Goal: Task Accomplishment & Management: Complete application form

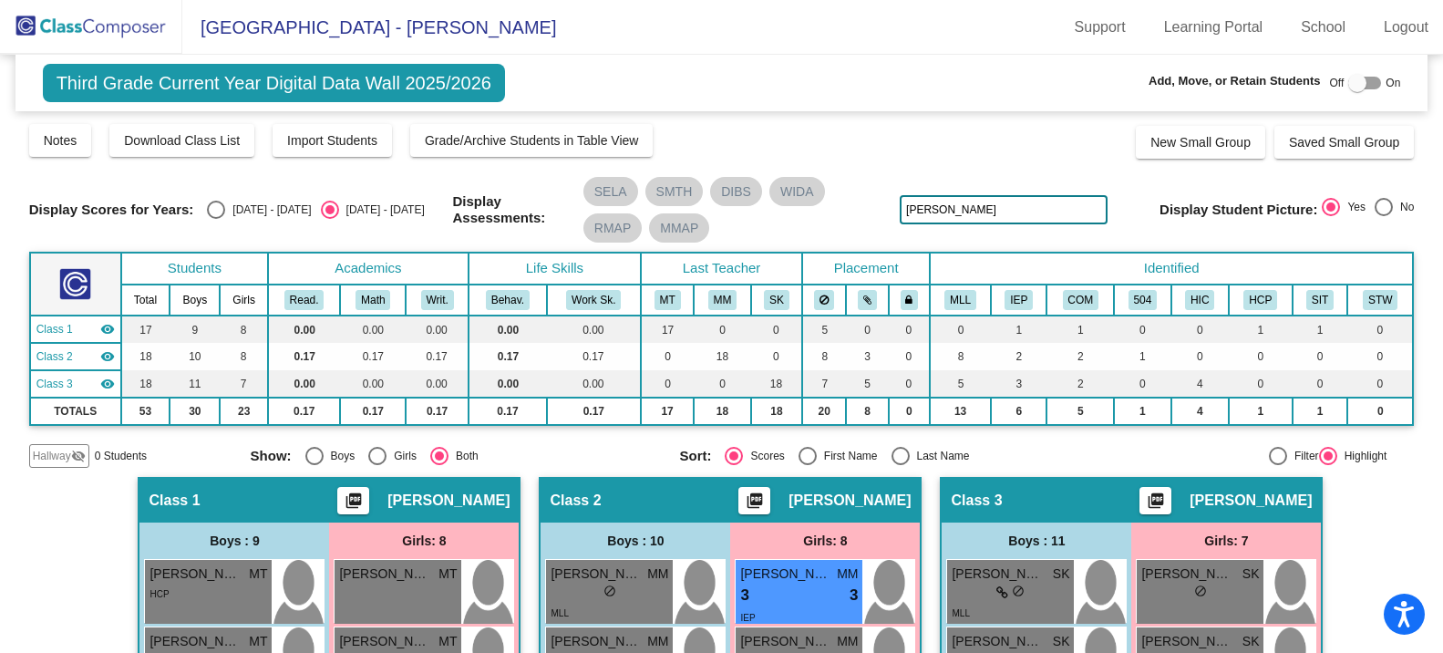
click at [124, 34] on img at bounding box center [91, 27] width 182 height 54
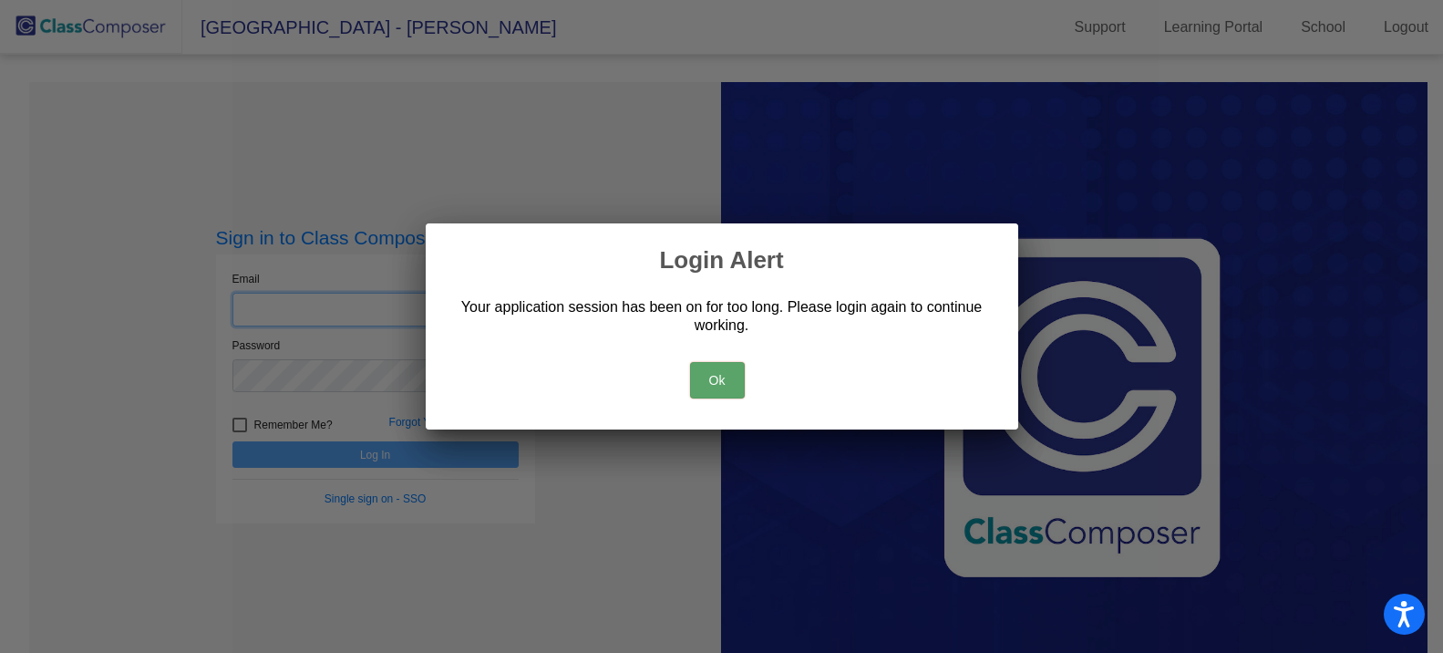
type input "[EMAIL_ADDRESS][DOMAIN_NAME]"
click at [727, 375] on button "Ok" at bounding box center [717, 380] width 55 height 36
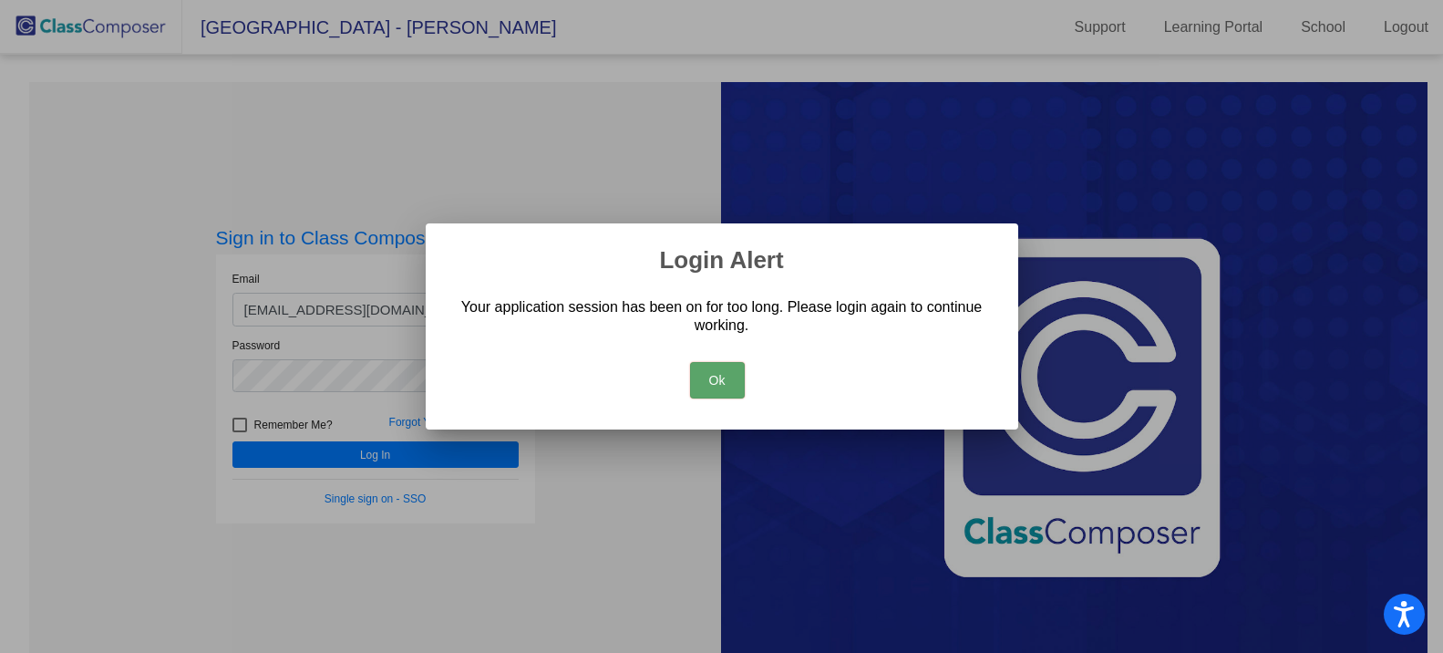
click at [720, 378] on button "Ok" at bounding box center [717, 380] width 55 height 36
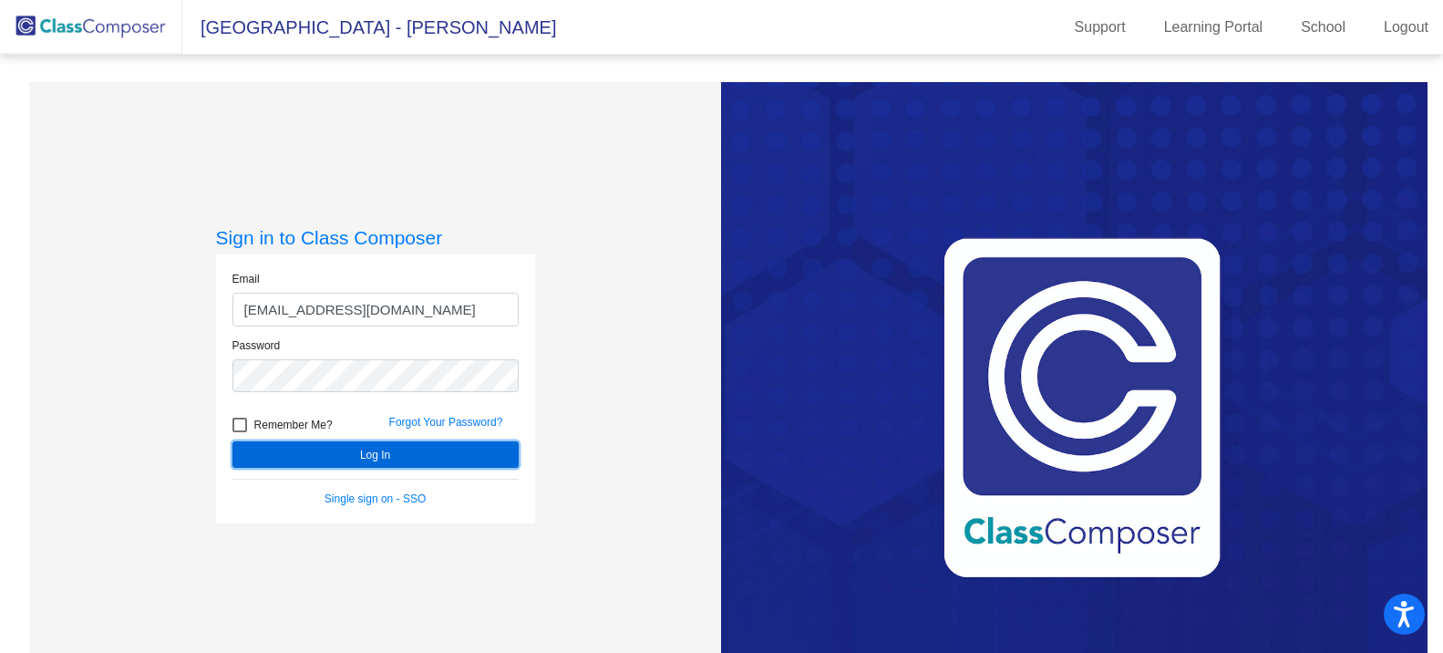
click at [357, 449] on button "Log In" at bounding box center [376, 454] width 286 height 26
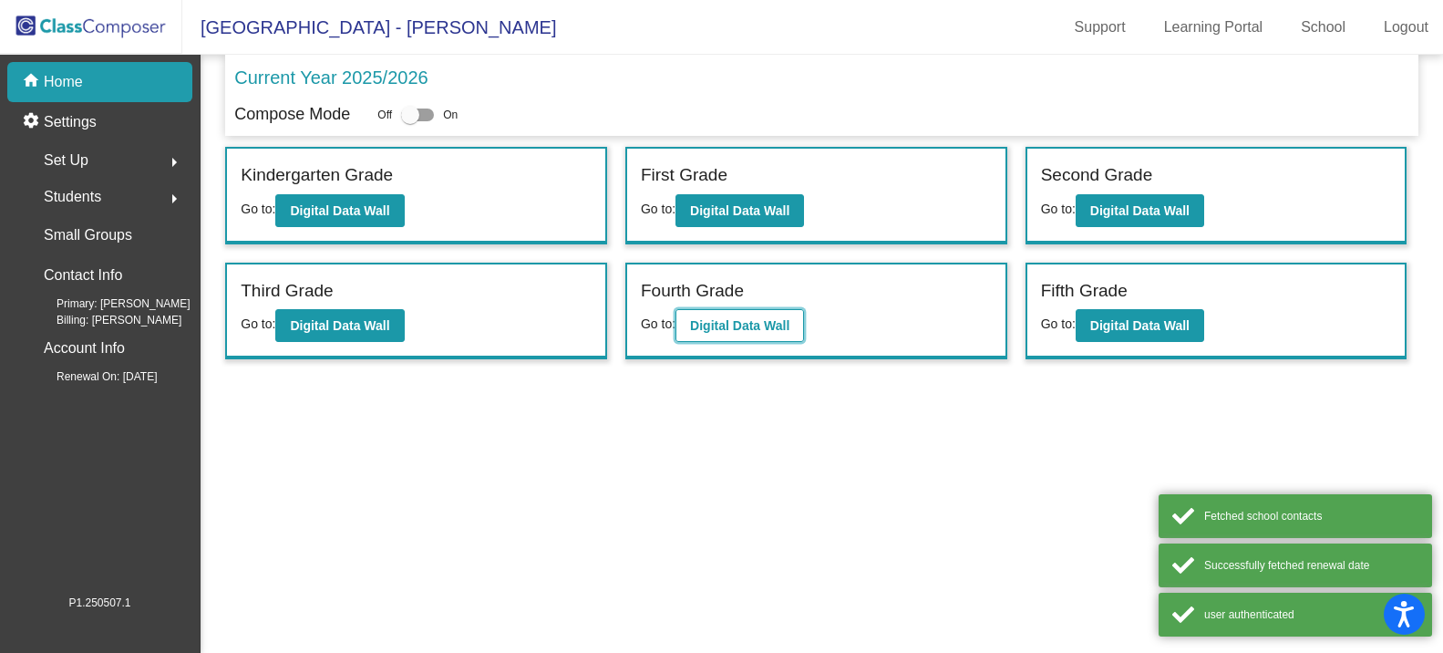
click at [745, 331] on b "Digital Data Wall" at bounding box center [739, 325] width 99 height 15
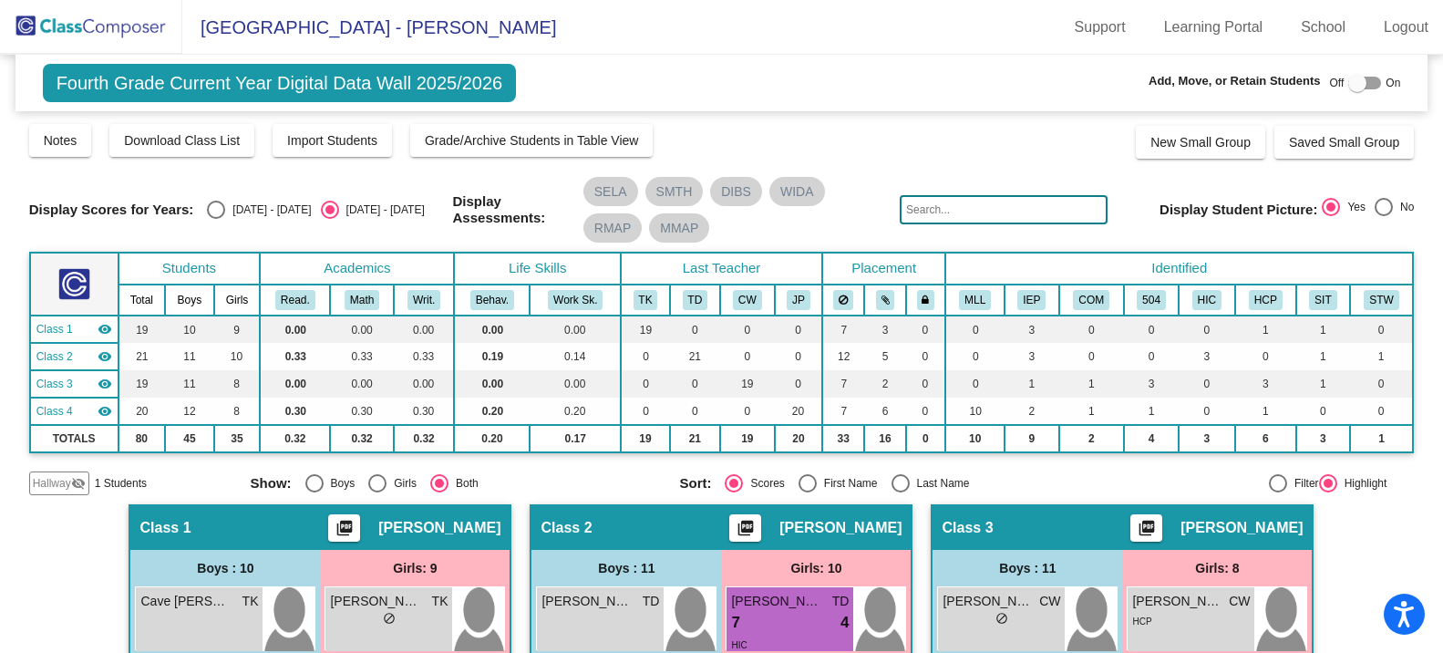
click at [79, 483] on mat-icon "visibility_off" at bounding box center [78, 483] width 15 height 15
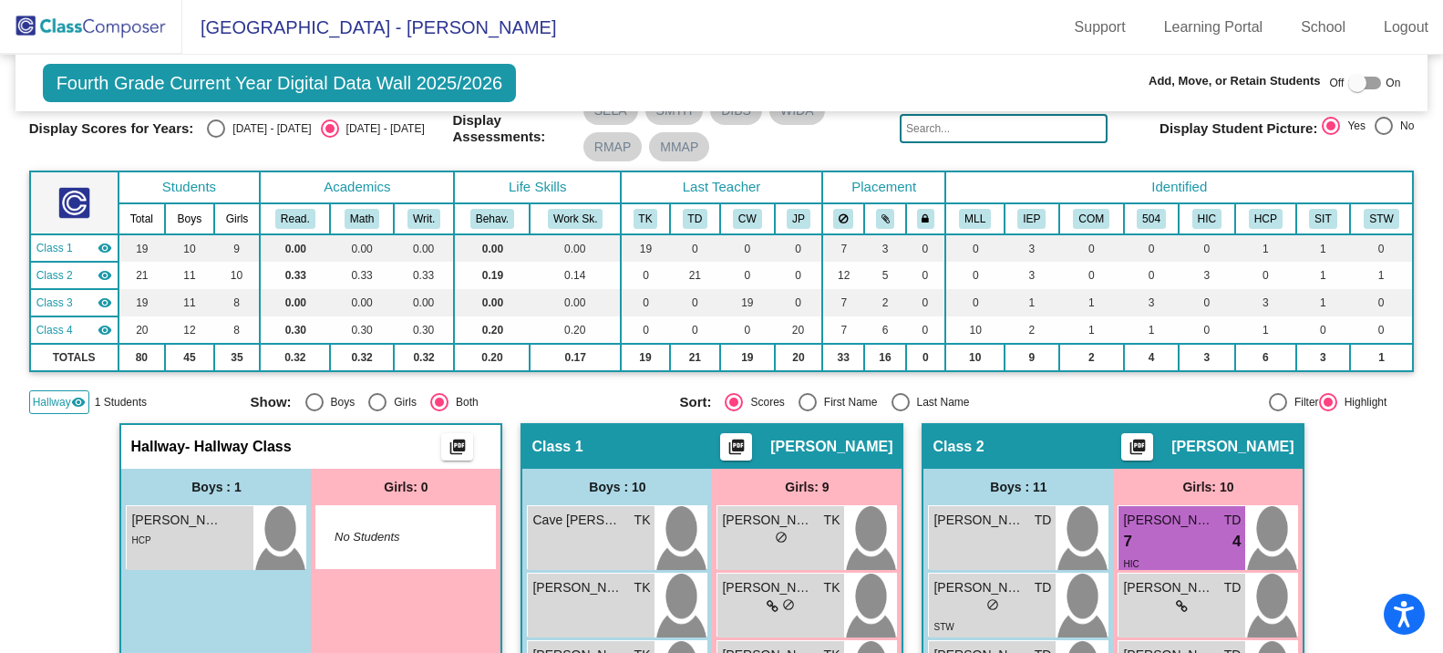
scroll to position [182, 0]
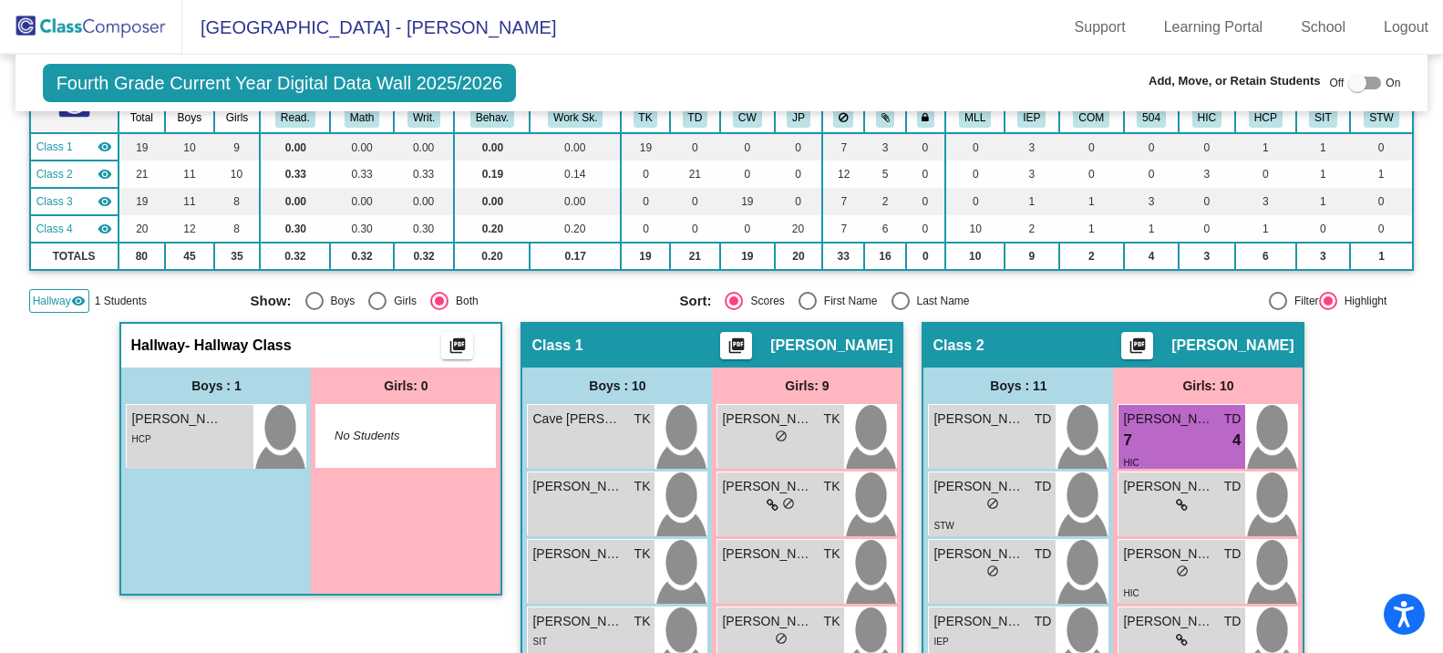
click at [1354, 85] on div at bounding box center [1358, 83] width 18 height 18
checkbox input "true"
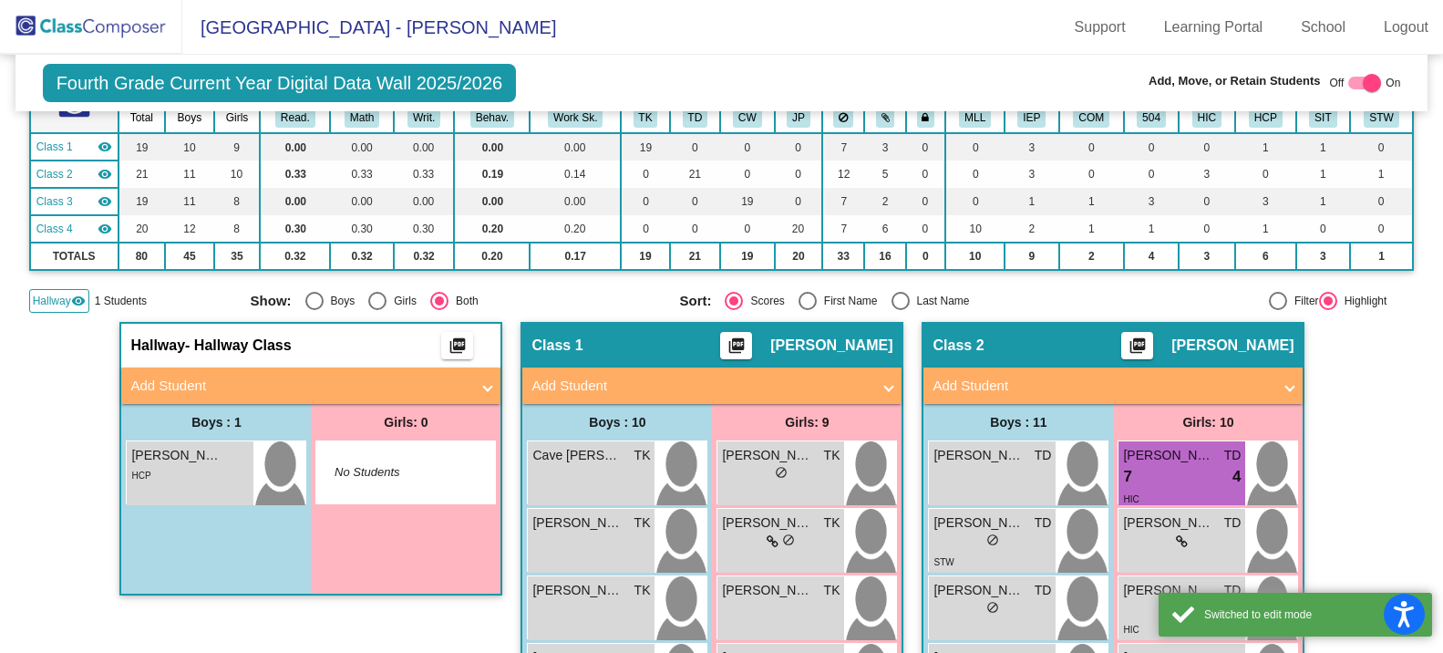
click at [209, 388] on mat-panel-title "Add Student" at bounding box center [299, 386] width 339 height 21
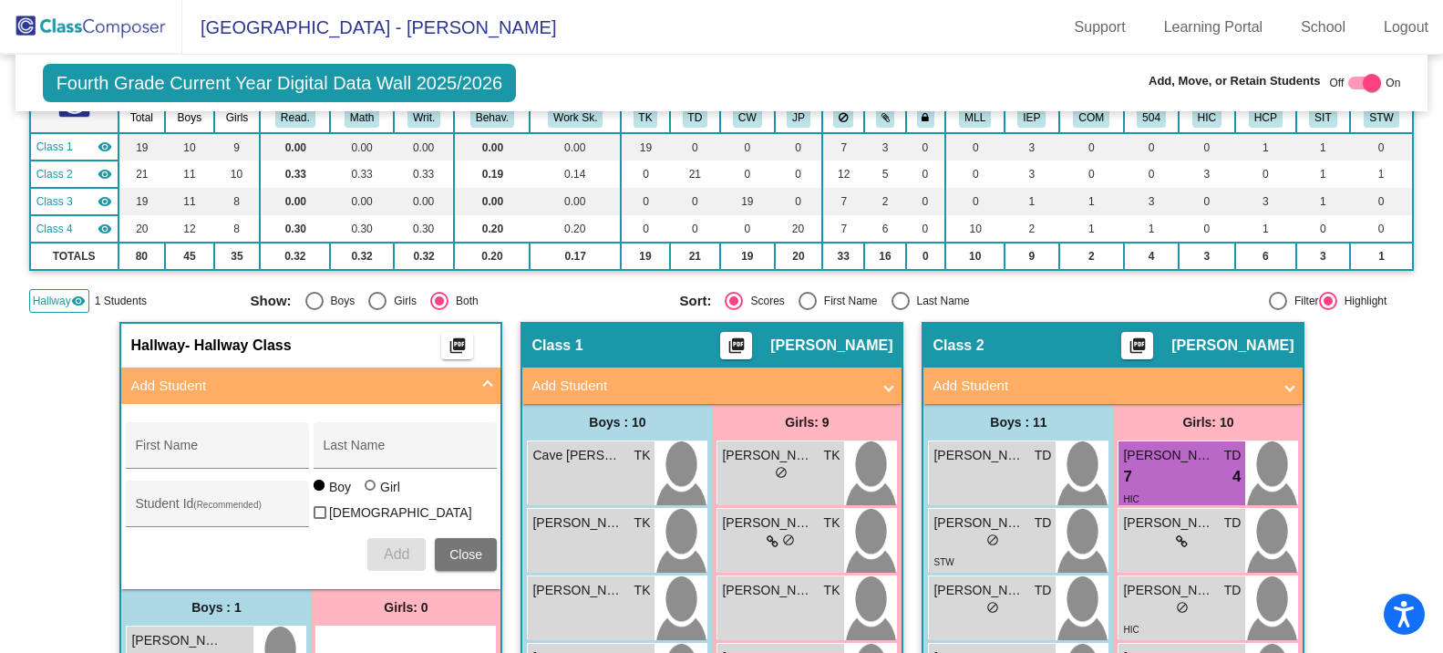
click at [855, 29] on mat-toolbar "[GEOGRAPHIC_DATA] - [PERSON_NAME] Support Learning Portal School Logout" at bounding box center [721, 27] width 1443 height 55
click at [197, 440] on div "First Name" at bounding box center [217, 450] width 164 height 37
type input "[PERSON_NAME]"
type input "Sivachidvilas"
click at [390, 552] on span "Add" at bounding box center [397, 554] width 26 height 16
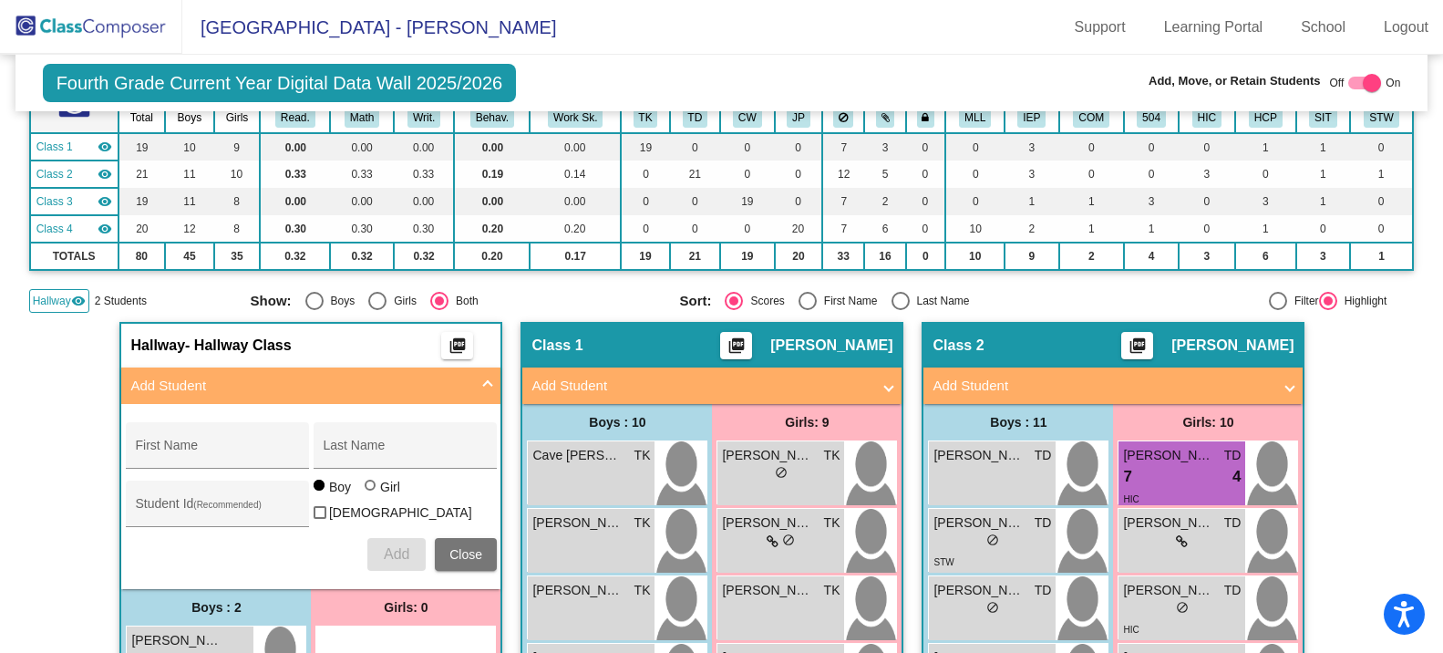
click at [106, 15] on img at bounding box center [91, 27] width 182 height 54
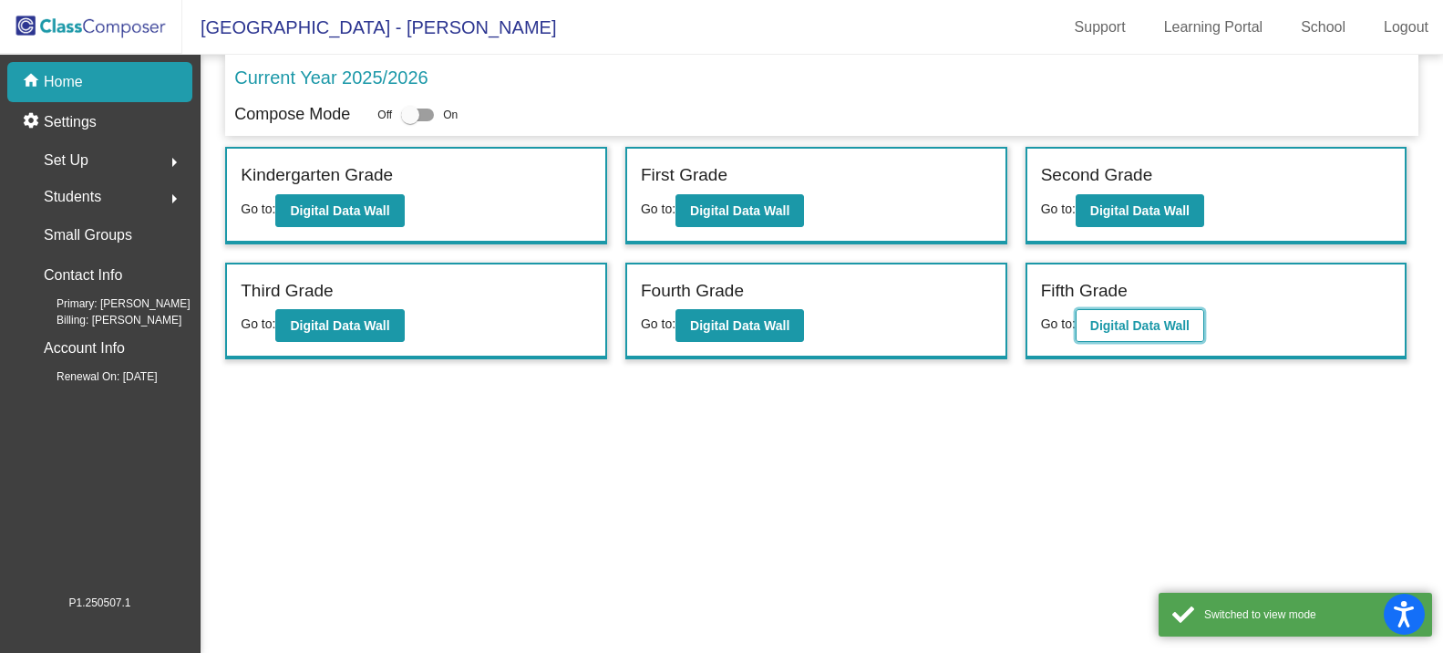
click at [1133, 327] on b "Digital Data Wall" at bounding box center [1140, 325] width 99 height 15
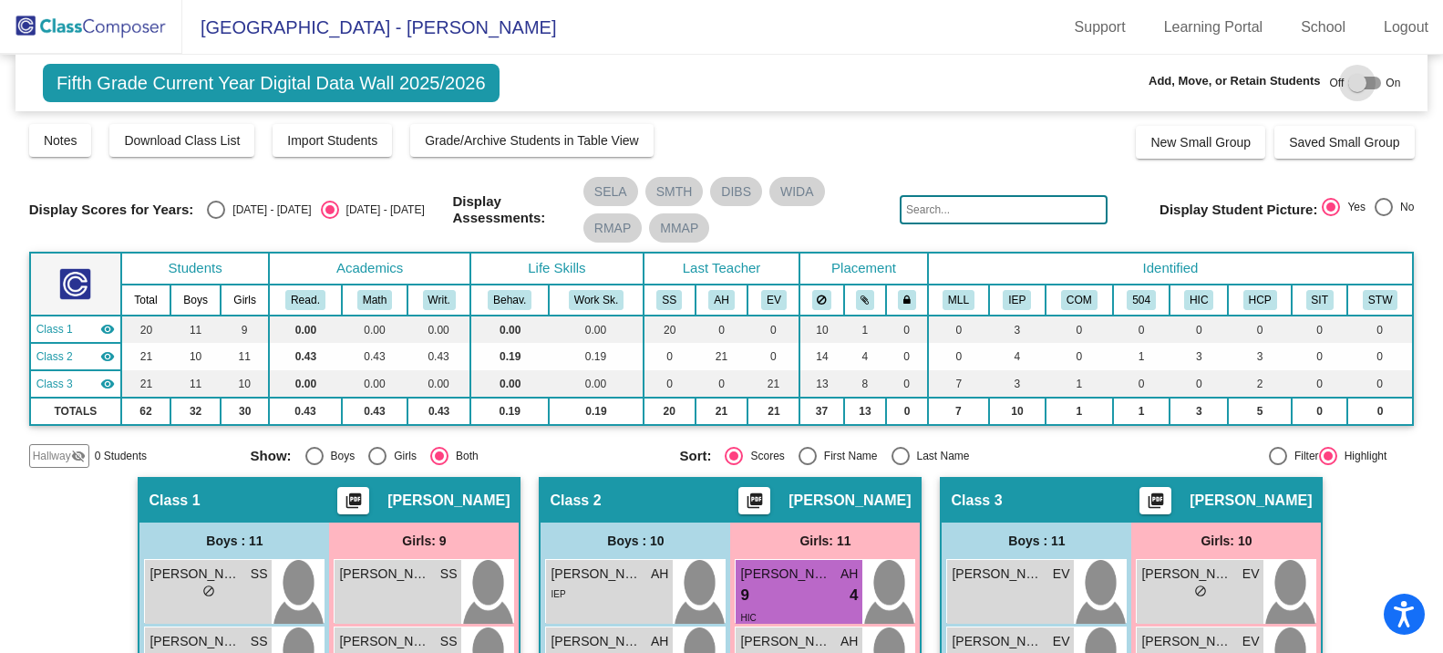
click at [1372, 84] on div at bounding box center [1365, 83] width 33 height 13
checkbox input "true"
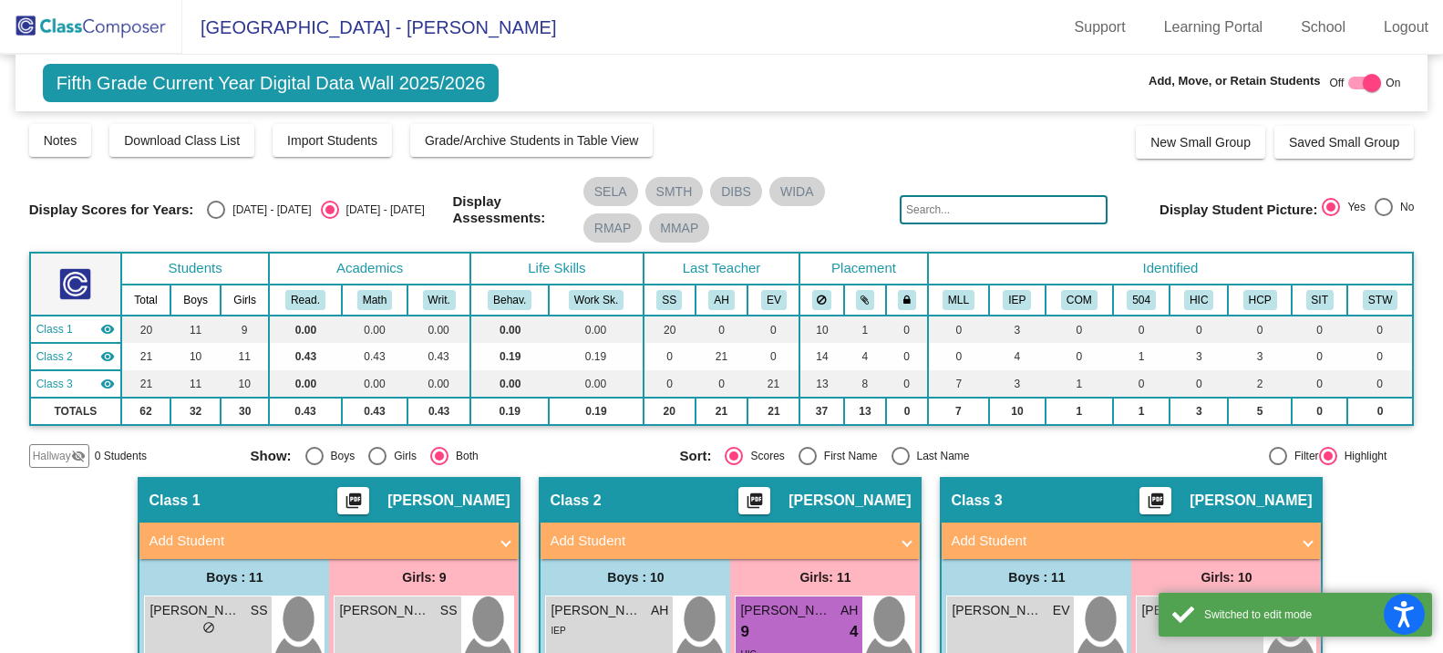
click at [71, 455] on mat-icon "visibility_off" at bounding box center [78, 456] width 15 height 15
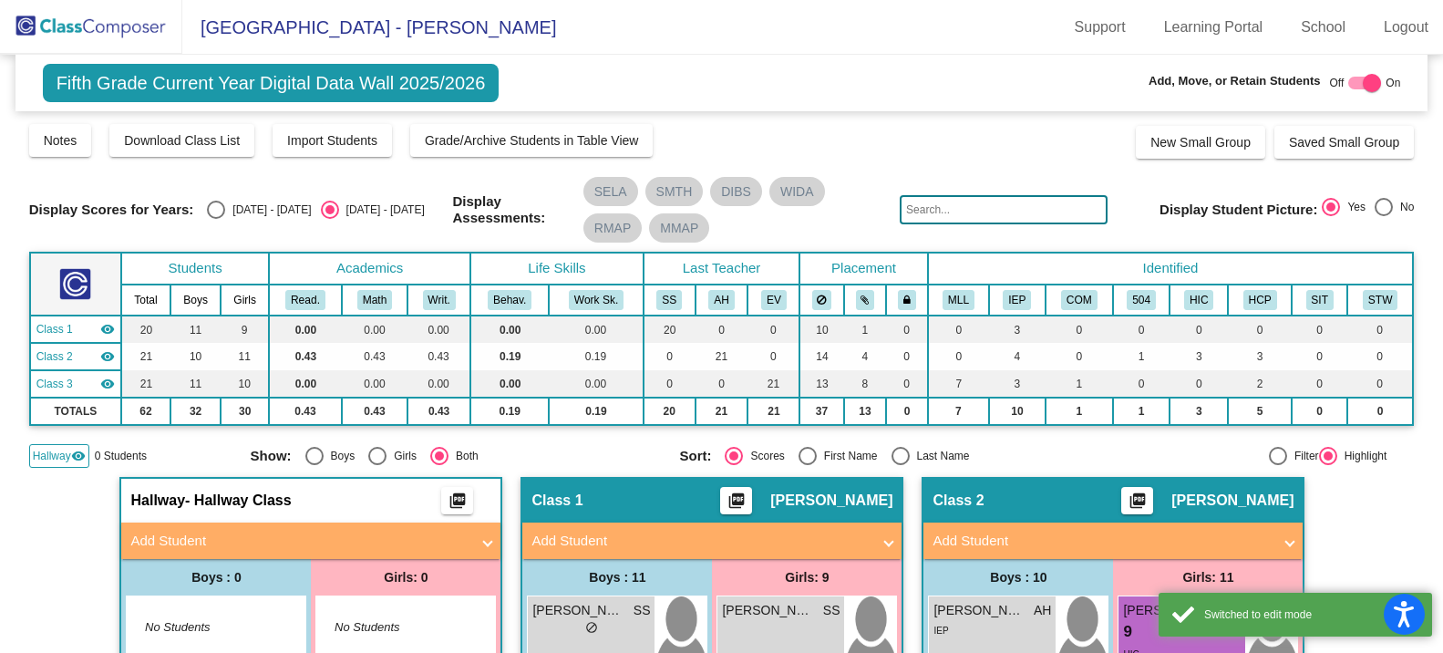
click at [215, 537] on mat-panel-title "Add Student" at bounding box center [299, 541] width 339 height 21
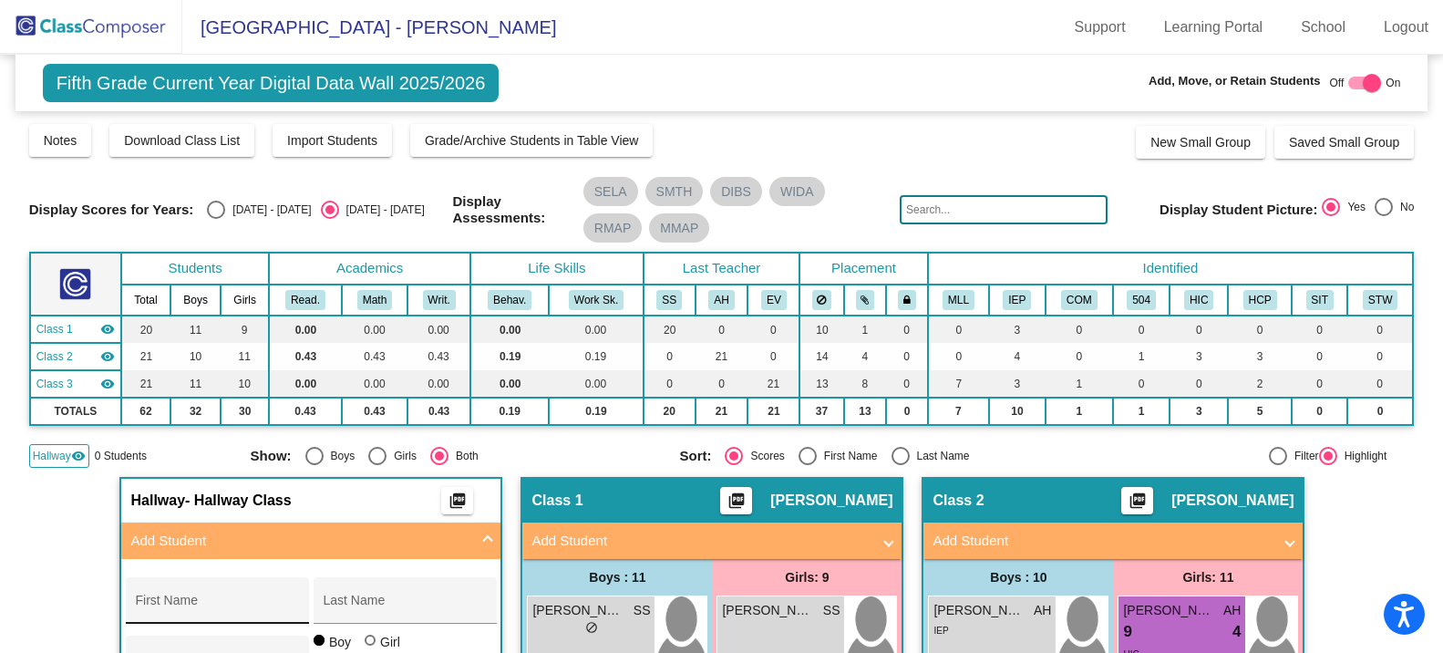
click at [208, 600] on input "First Name" at bounding box center [217, 607] width 164 height 15
type input "Jack"
type input "[PERSON_NAME]"
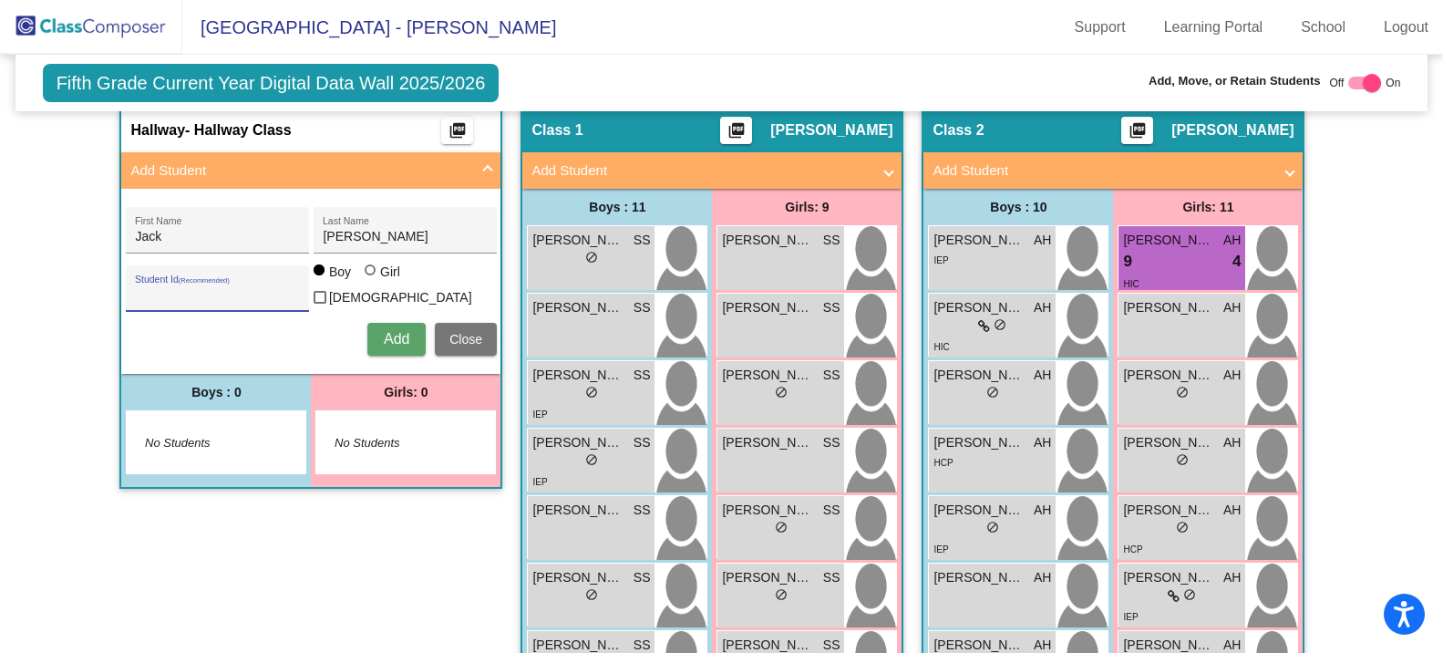
scroll to position [400, 0]
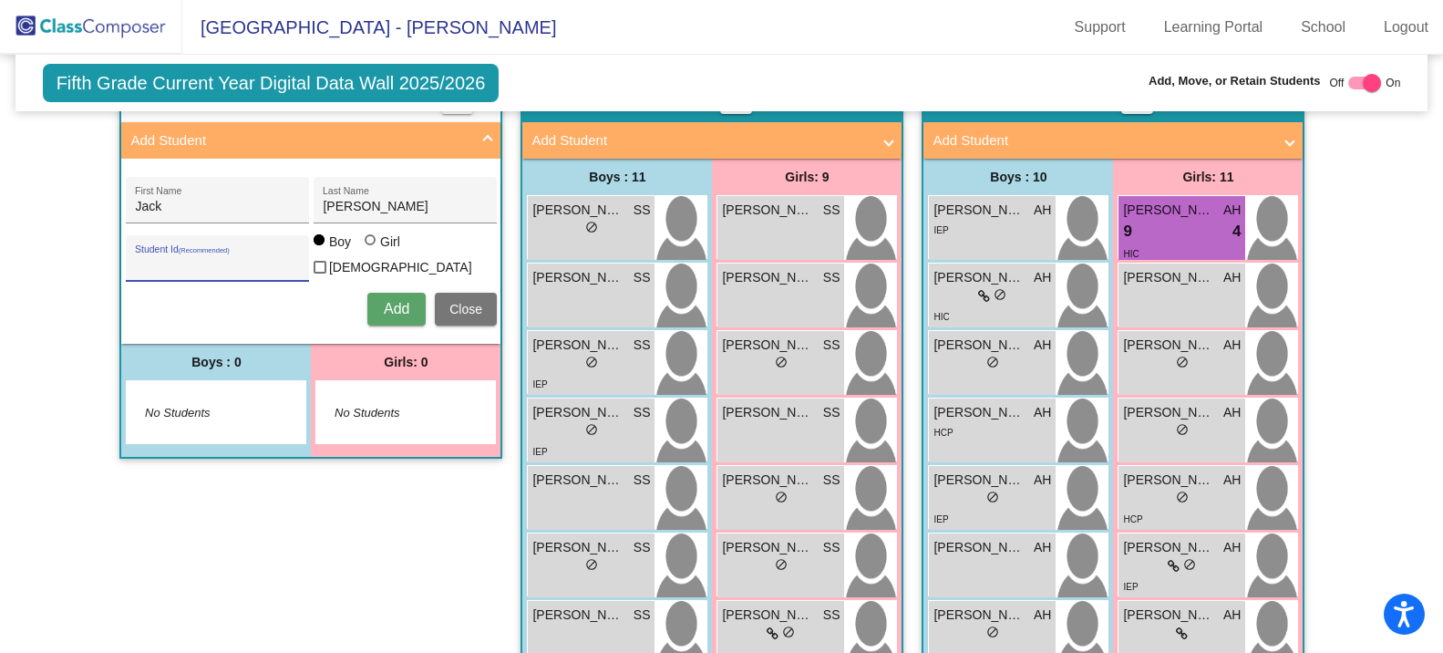
click at [404, 307] on span "Add" at bounding box center [397, 309] width 26 height 16
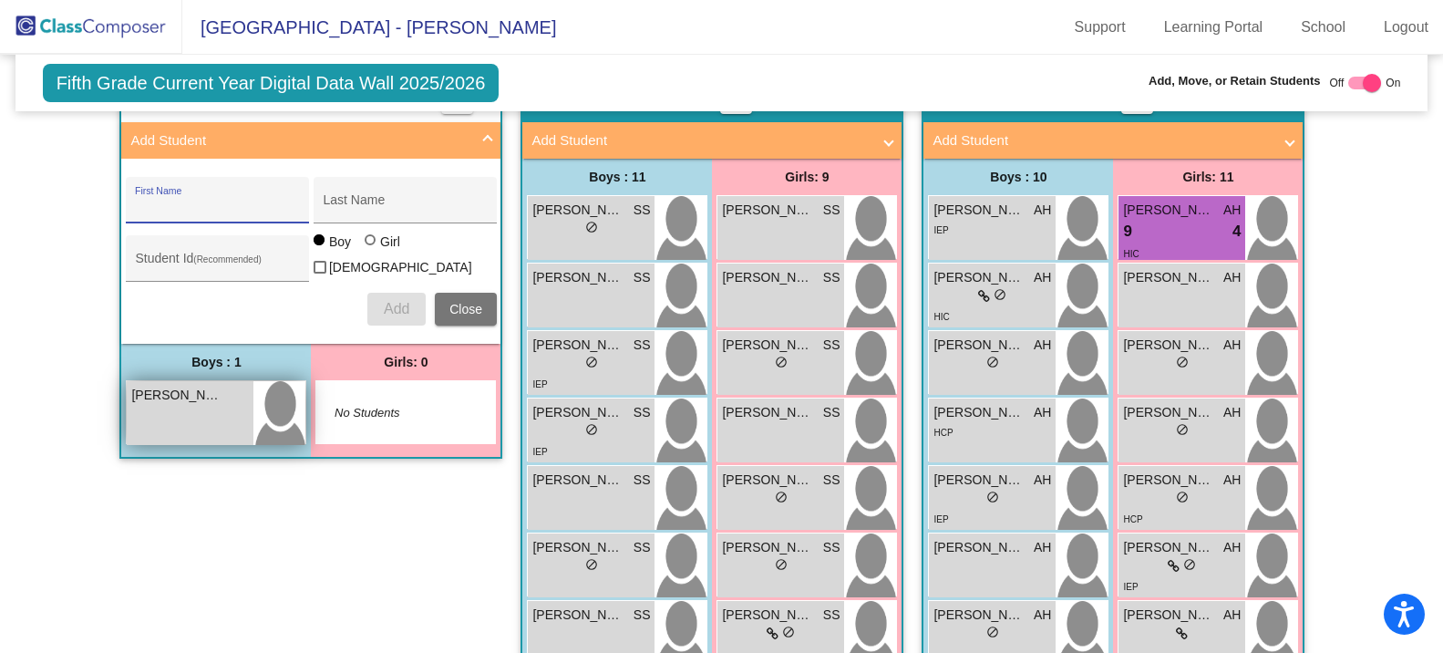
click at [183, 404] on div "[PERSON_NAME] lock do_not_disturb_alt" at bounding box center [190, 413] width 127 height 64
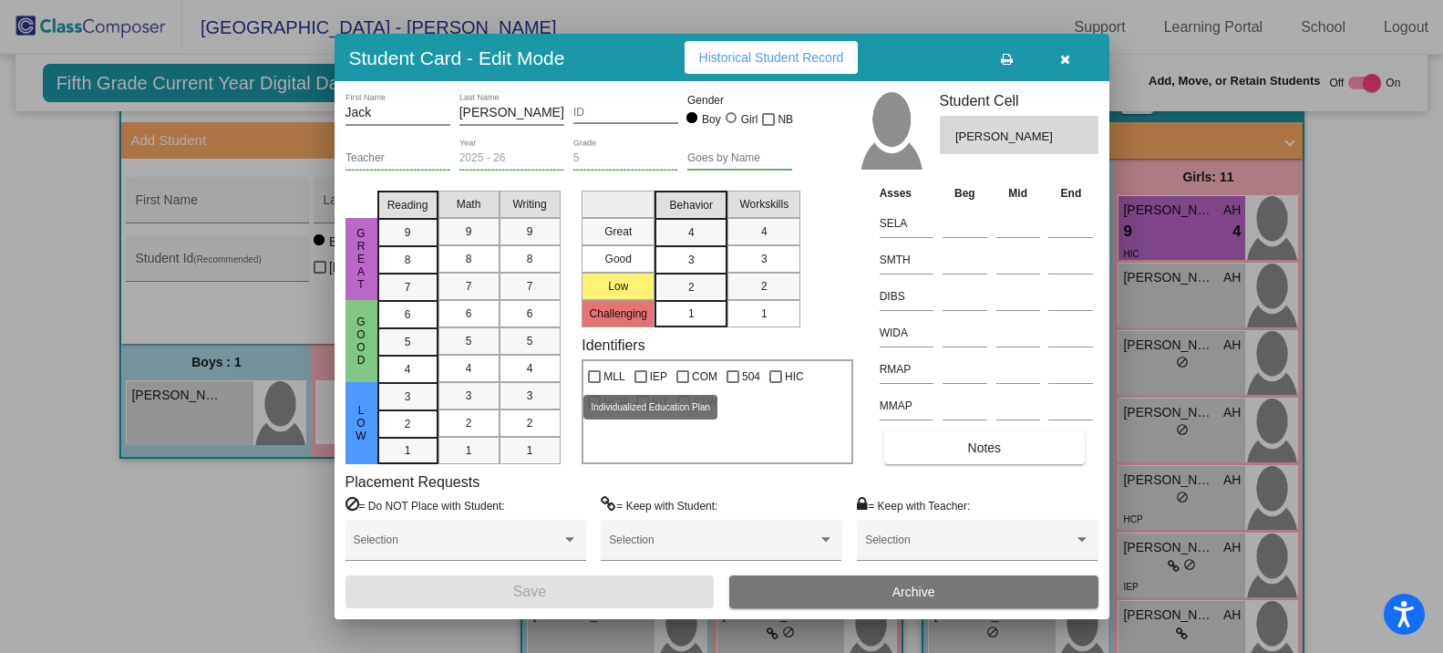
click at [648, 381] on label "IEP" at bounding box center [651, 377] width 33 height 22
click at [641, 383] on input "IEP" at bounding box center [640, 383] width 1 height 1
checkbox input "true"
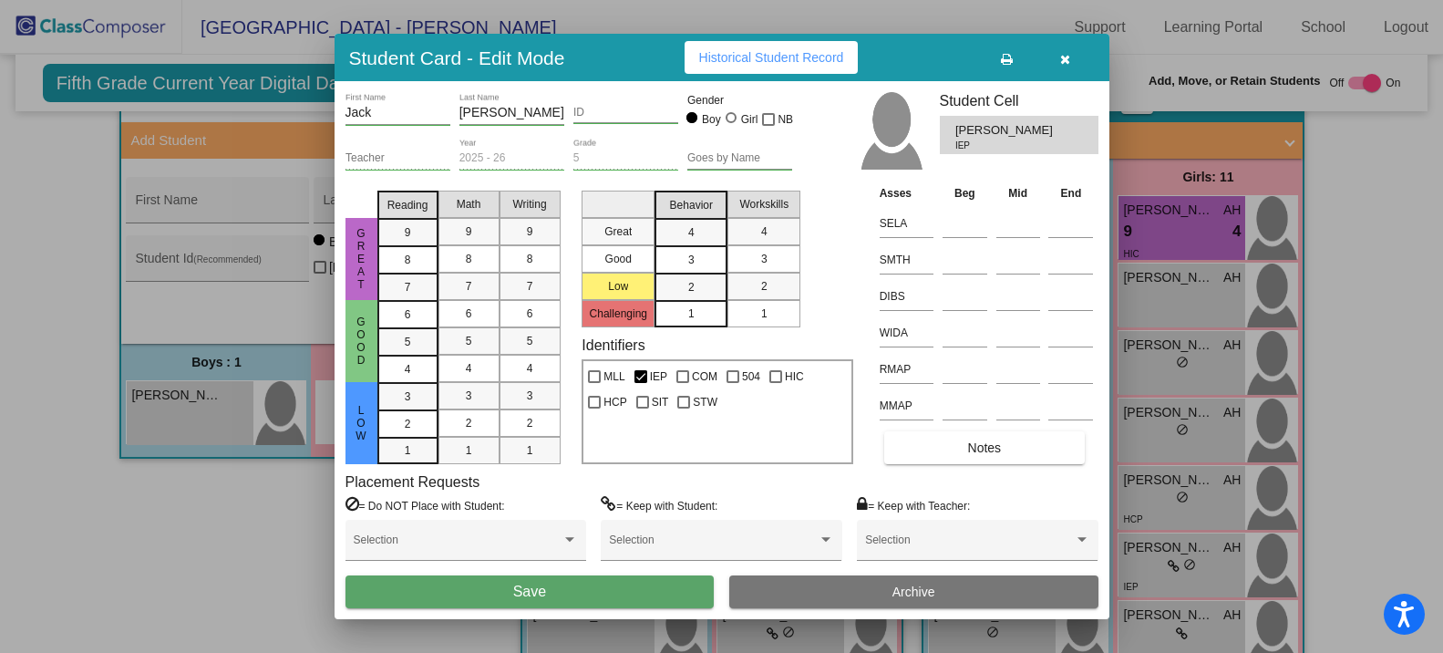
drag, startPoint x: 615, startPoint y: 596, endPoint x: 616, endPoint y: 579, distance: 17.4
click at [614, 597] on button "Save" at bounding box center [530, 591] width 369 height 33
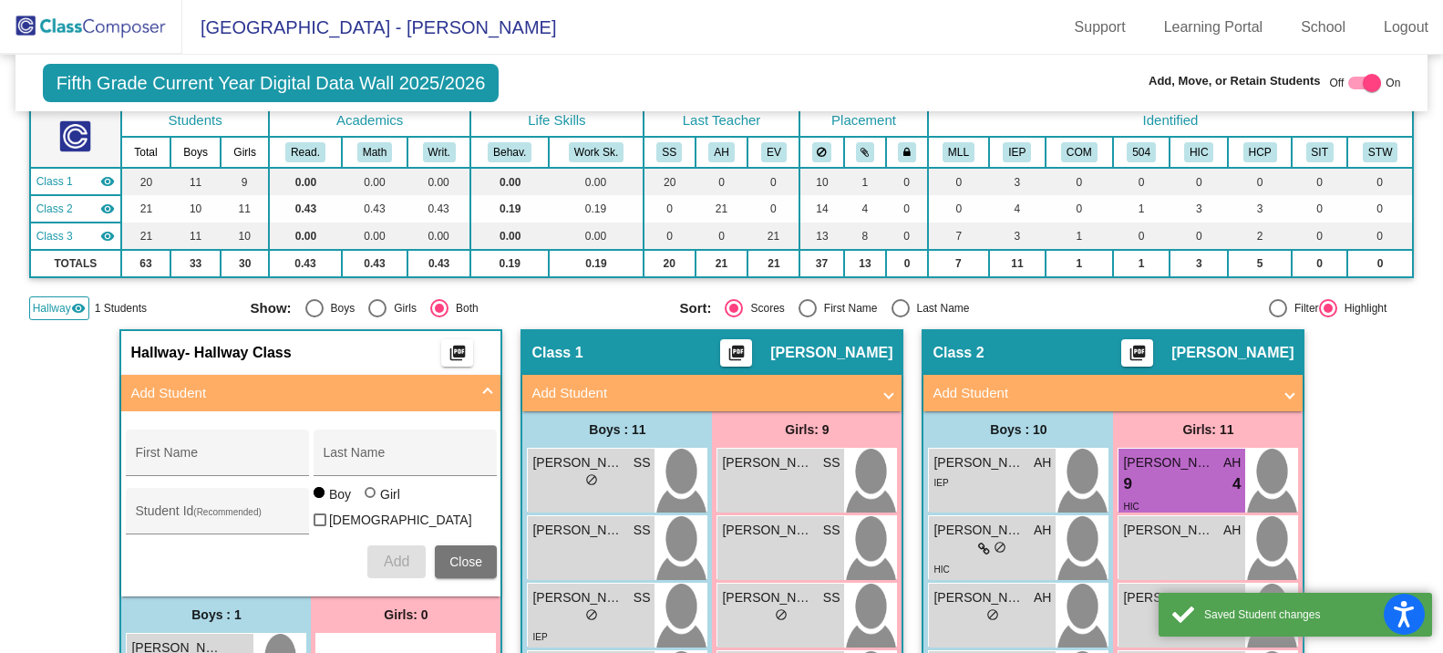
scroll to position [0, 0]
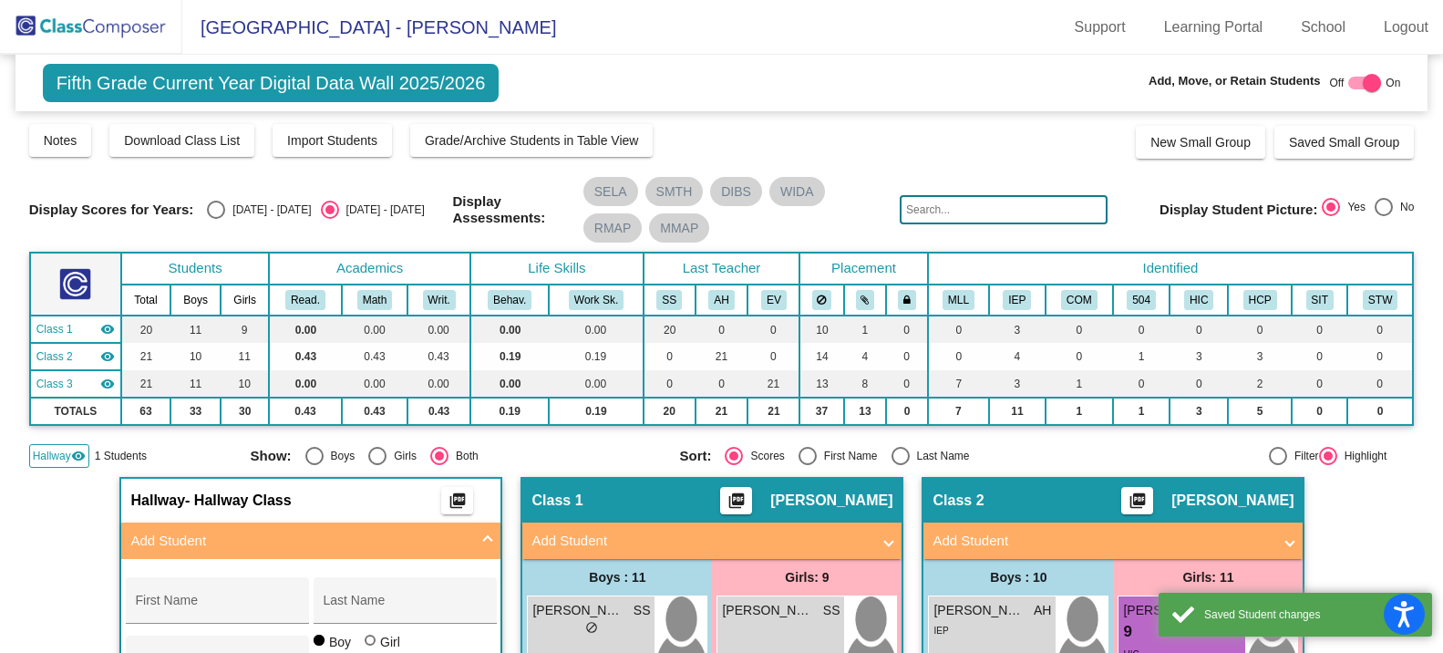
click at [75, 13] on img at bounding box center [91, 27] width 182 height 54
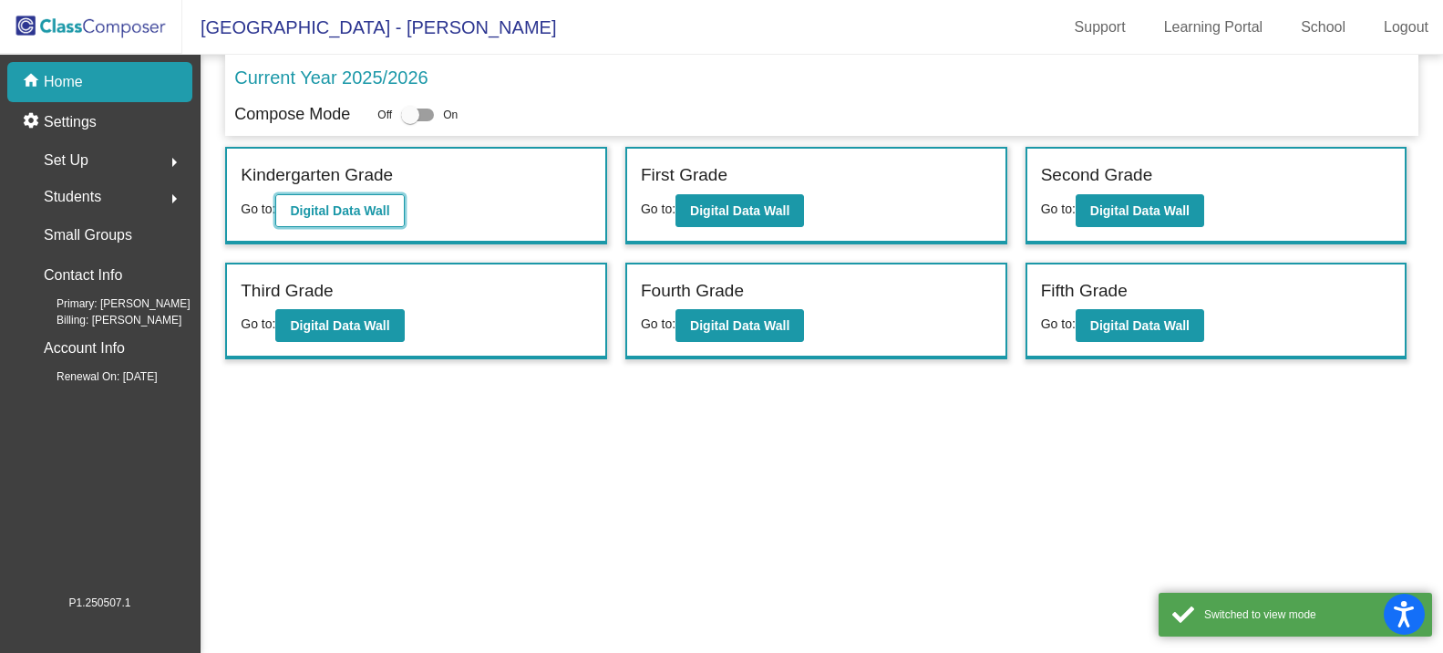
click at [337, 200] on button "Digital Data Wall" at bounding box center [339, 210] width 129 height 33
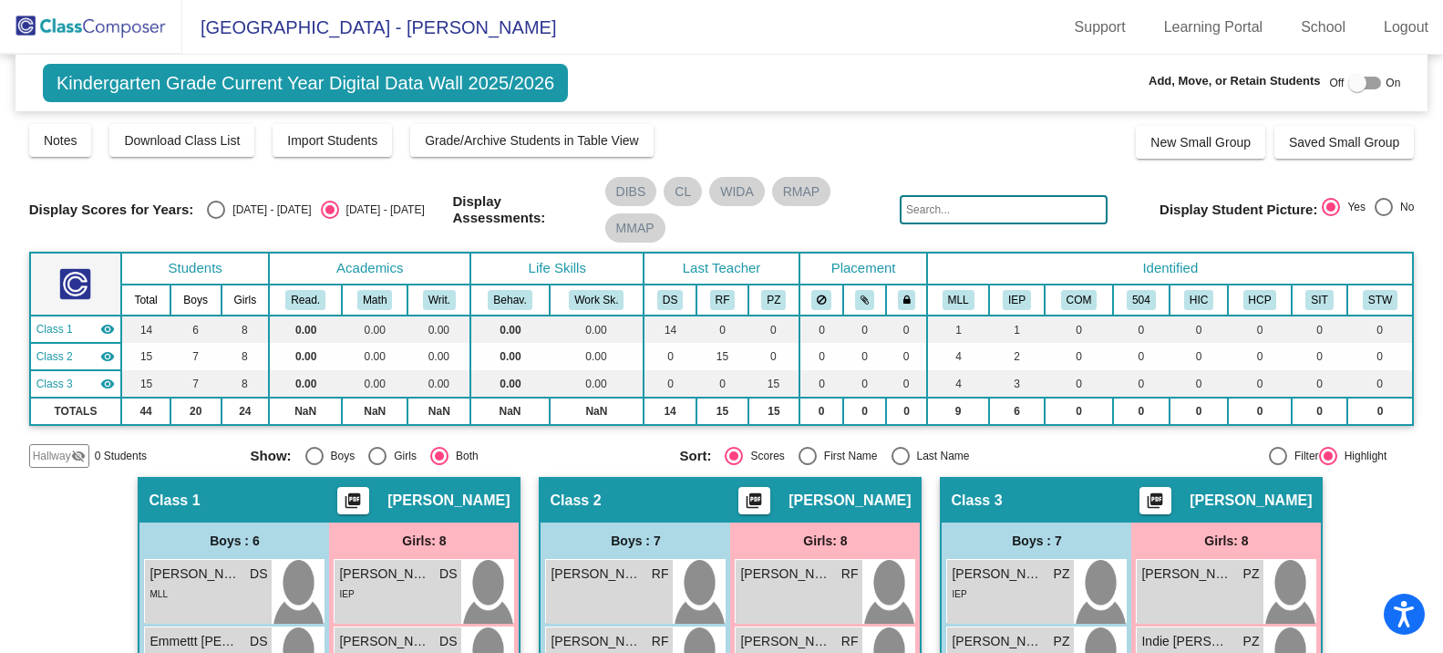
click at [57, 457] on span "Hallway" at bounding box center [52, 456] width 38 height 16
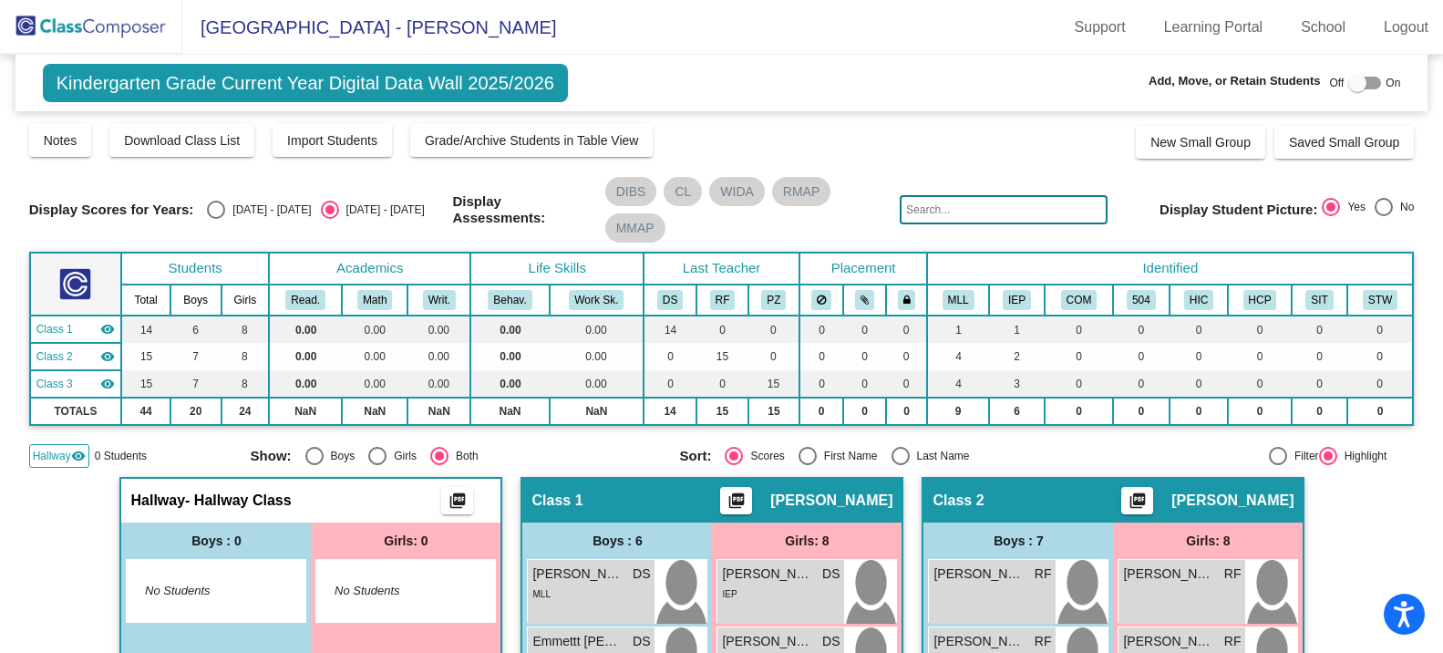
click at [1351, 83] on div at bounding box center [1358, 83] width 18 height 18
checkbox input "true"
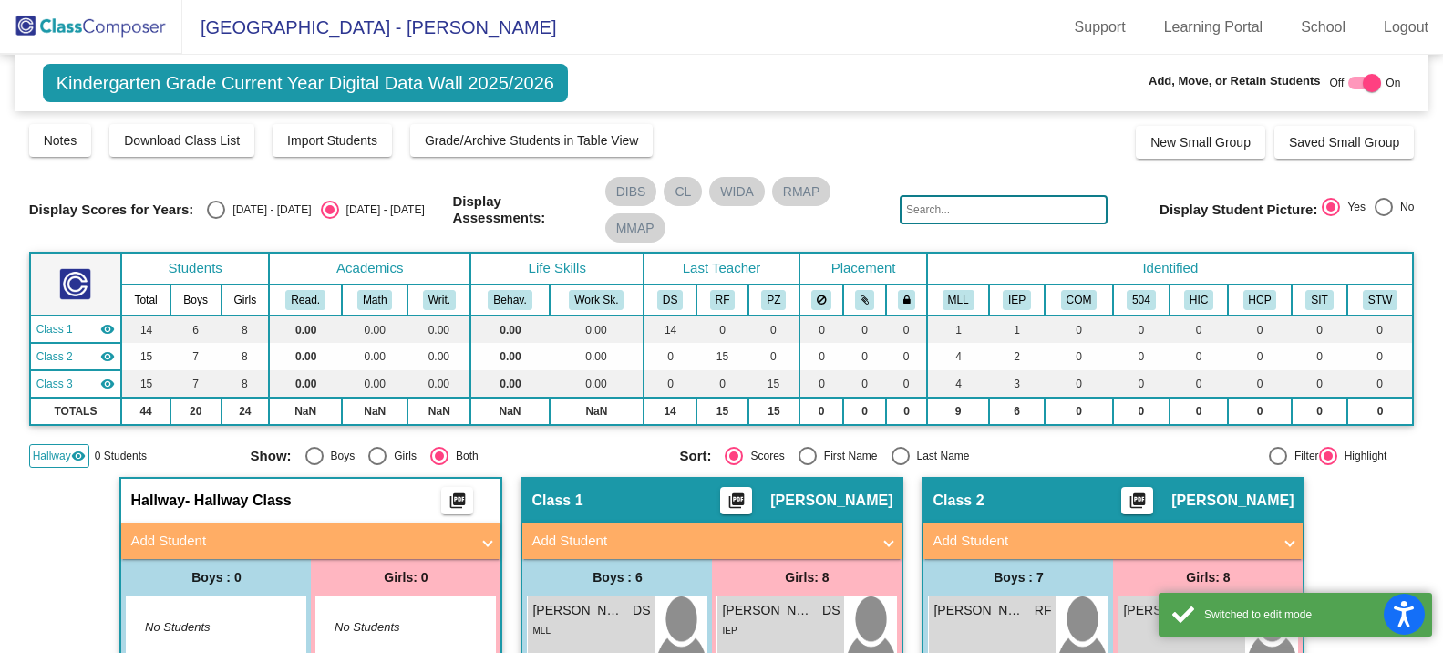
click at [206, 531] on mat-panel-title "Add Student" at bounding box center [299, 541] width 339 height 21
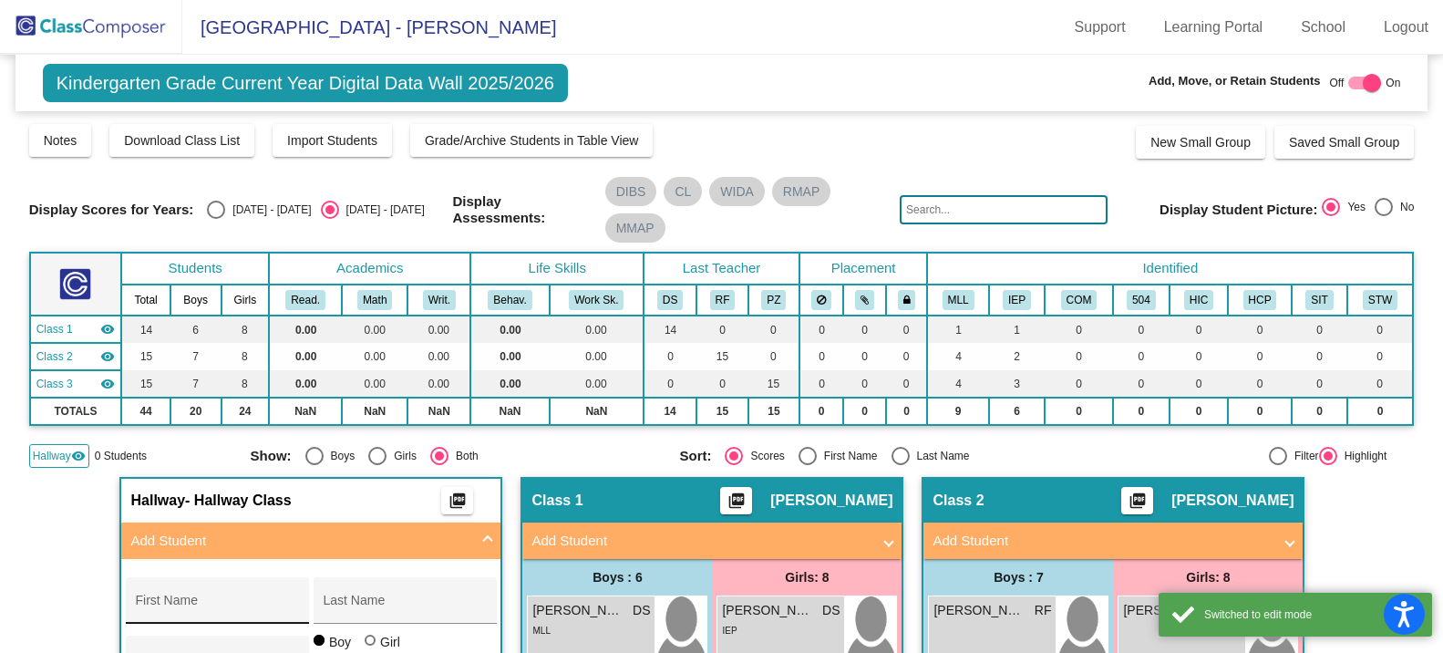
click at [164, 598] on div "First Name" at bounding box center [217, 605] width 164 height 37
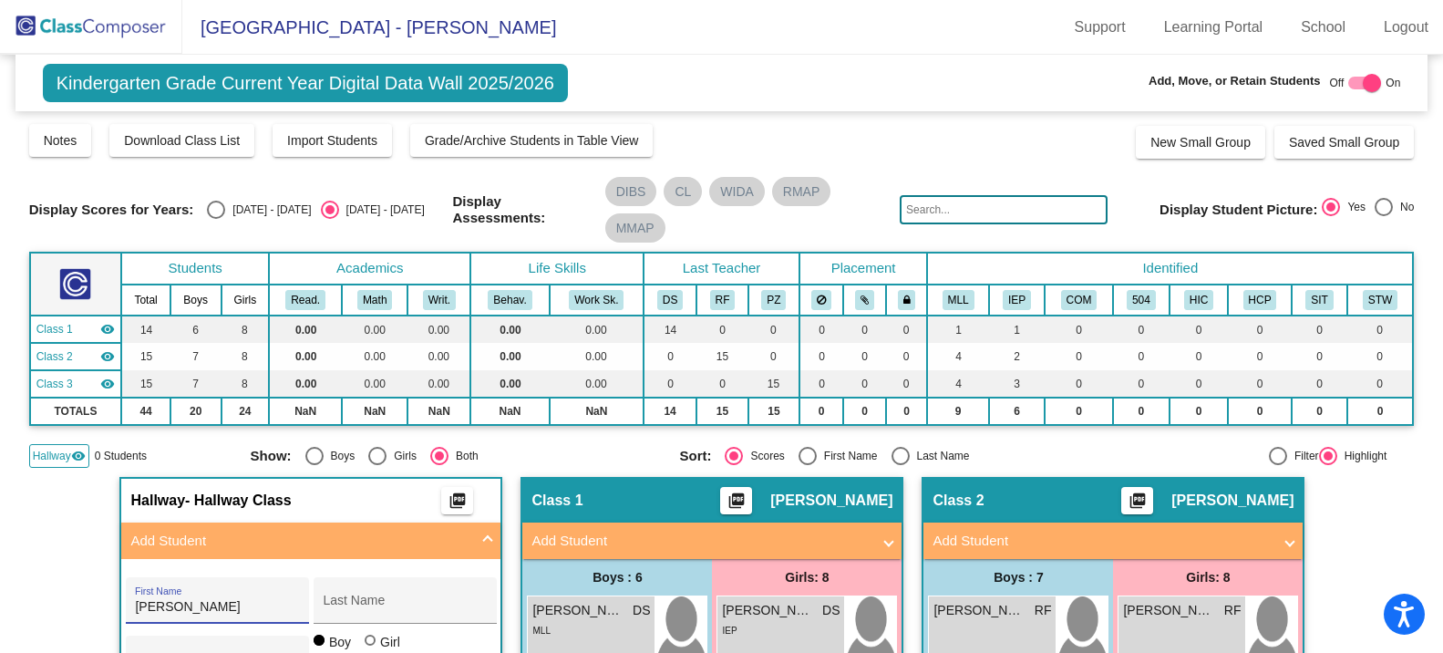
type input "[PERSON_NAME]"
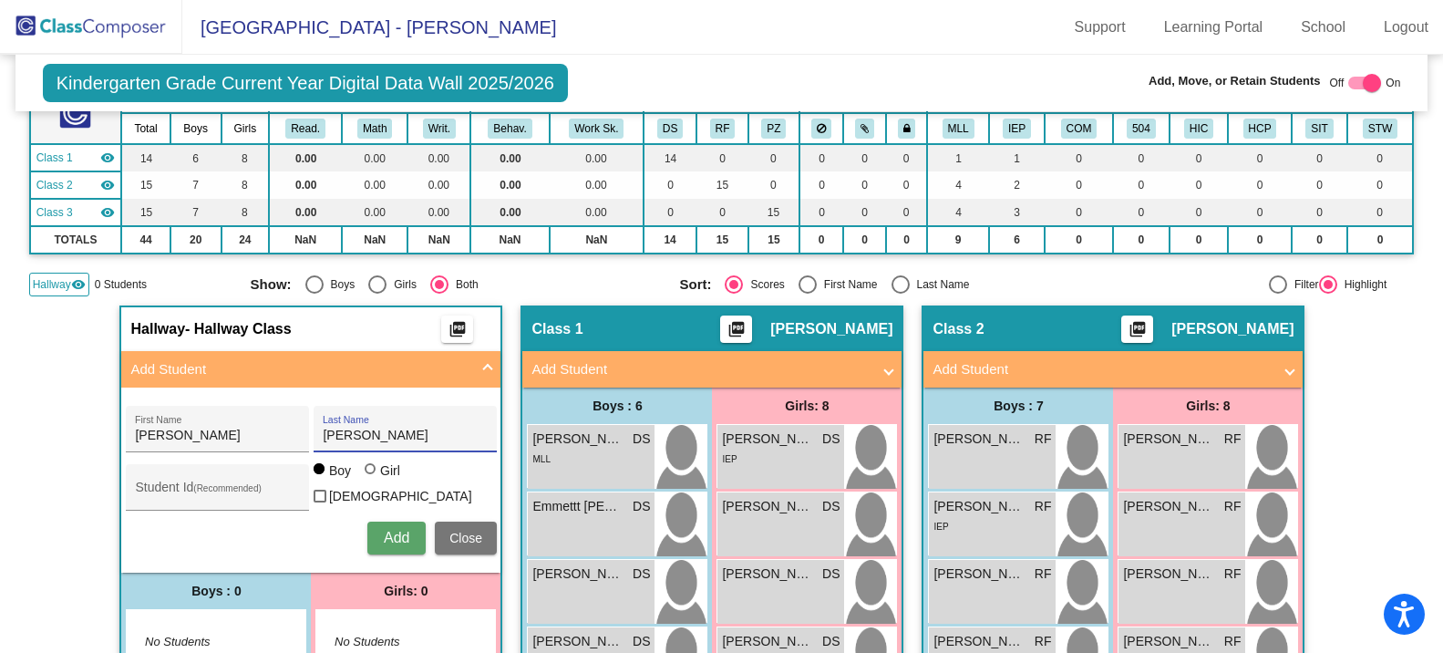
scroll to position [182, 0]
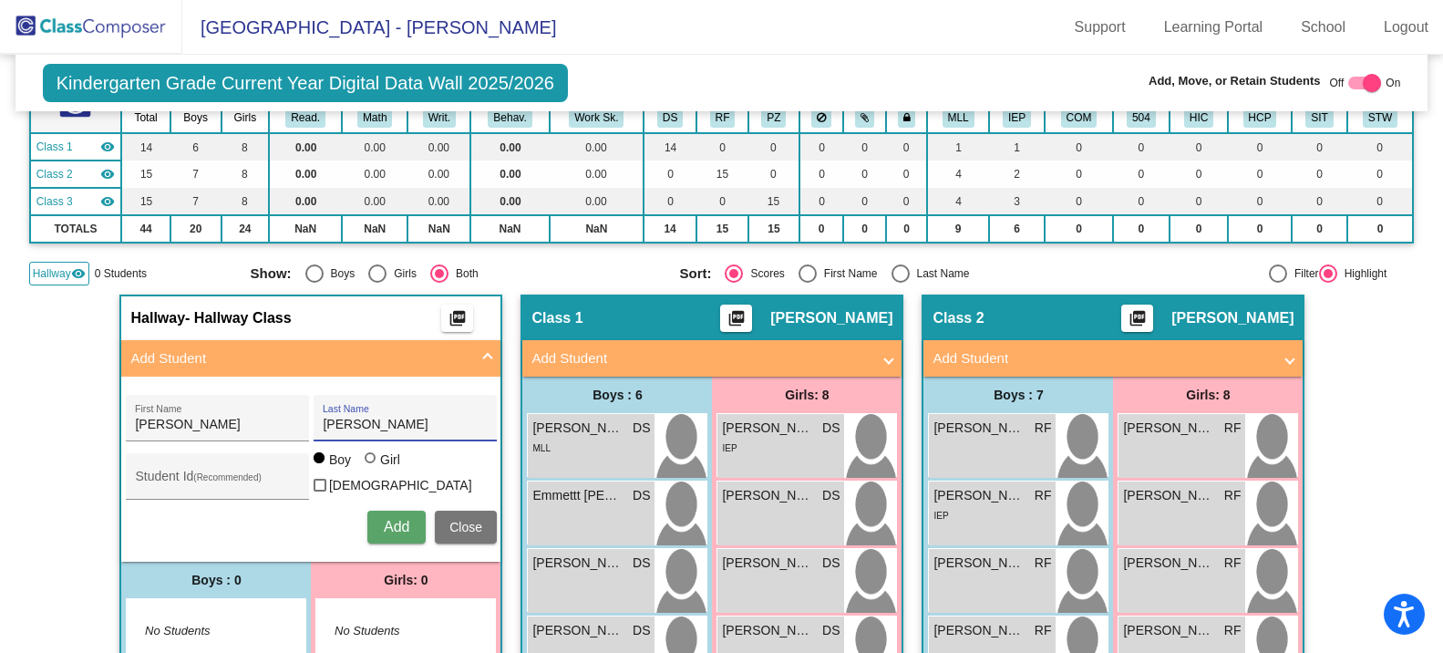
type input "[PERSON_NAME]"
click at [369, 463] on div at bounding box center [370, 457] width 11 height 11
click at [371, 467] on input "Girl" at bounding box center [371, 467] width 1 height 1
radio input "true"
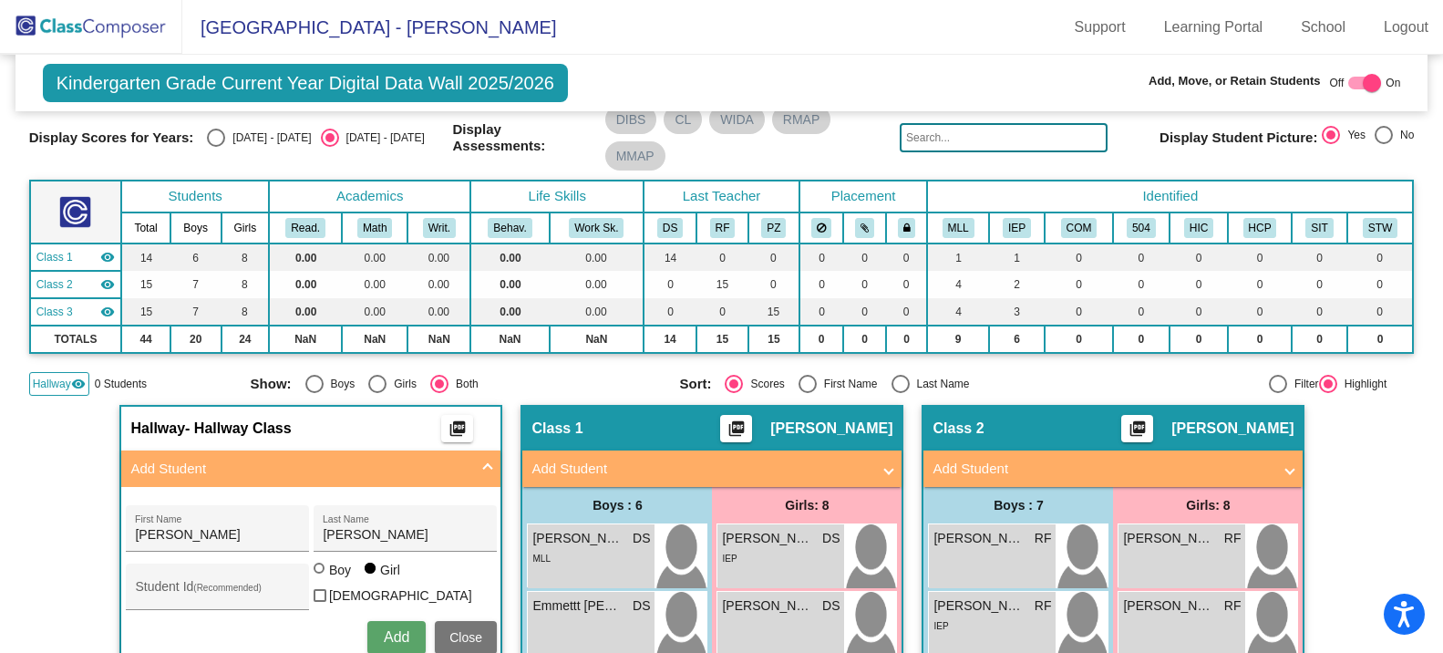
scroll to position [0, 0]
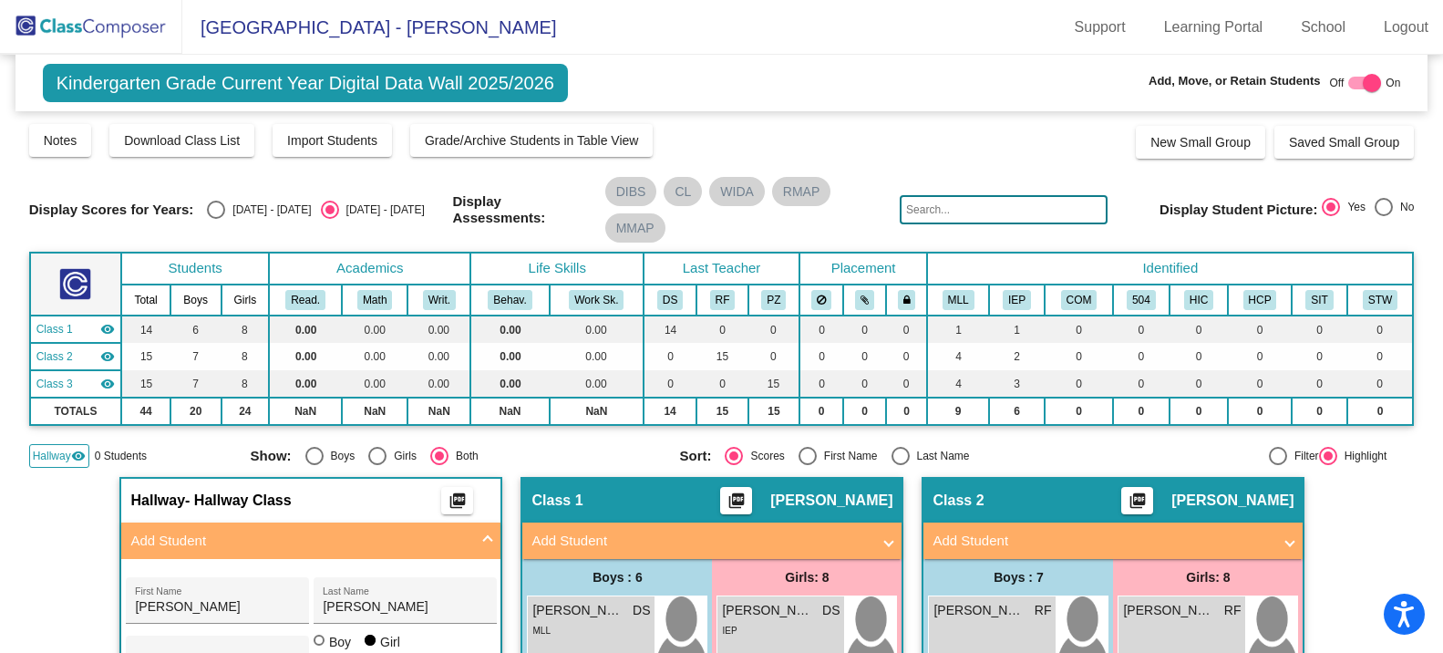
click at [75, 27] on img at bounding box center [91, 27] width 182 height 54
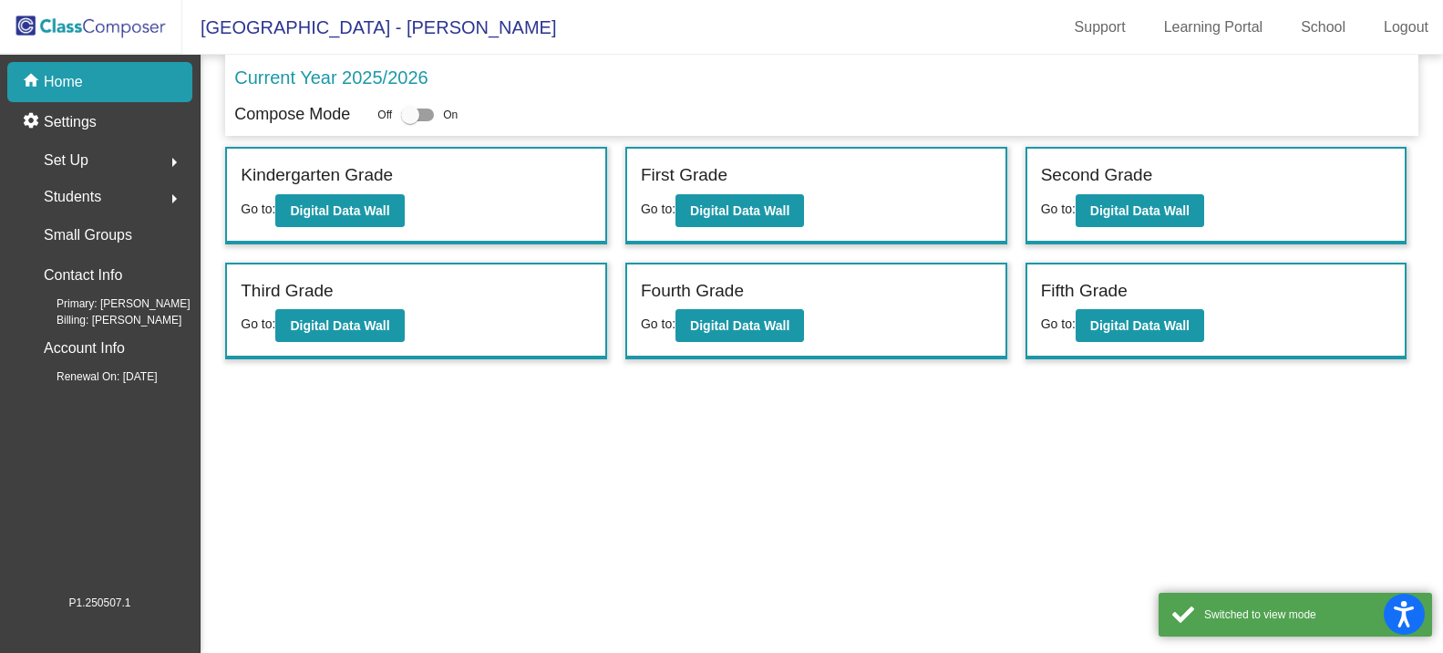
click at [86, 168] on span "Set Up" at bounding box center [66, 161] width 45 height 26
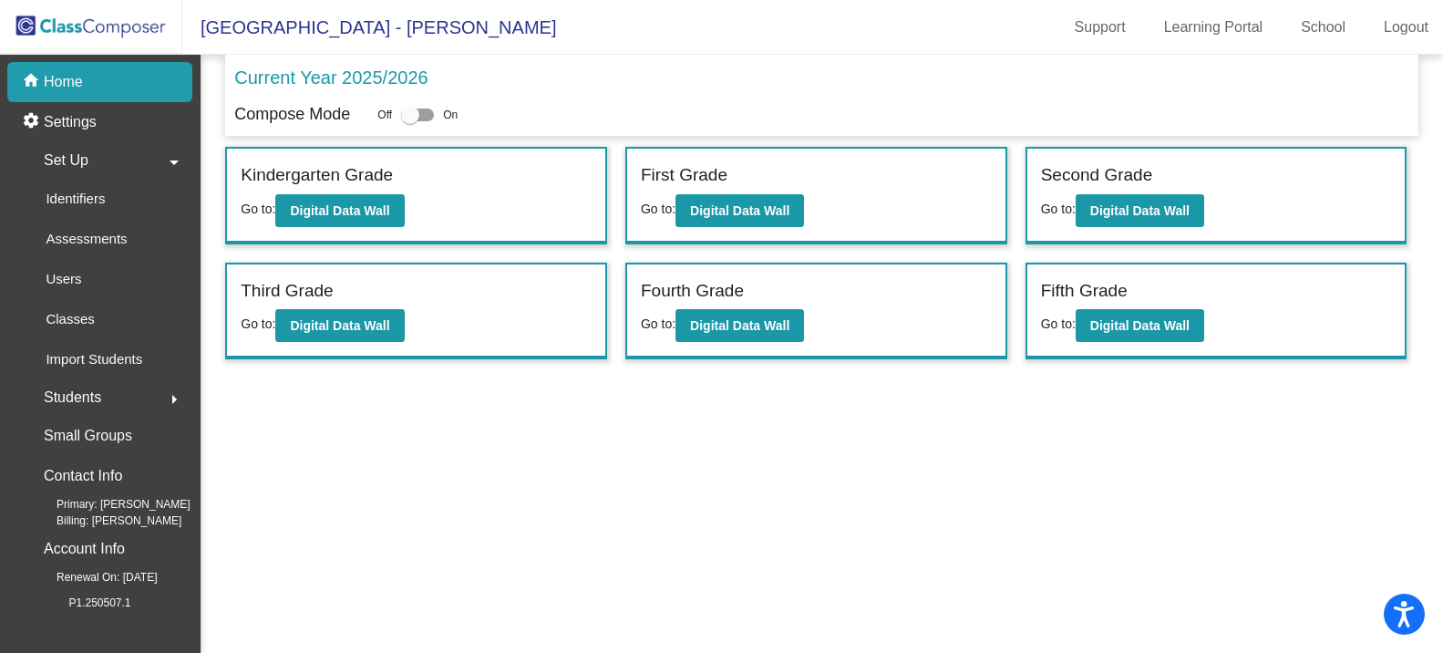
click at [74, 169] on span "Set Up" at bounding box center [66, 161] width 45 height 26
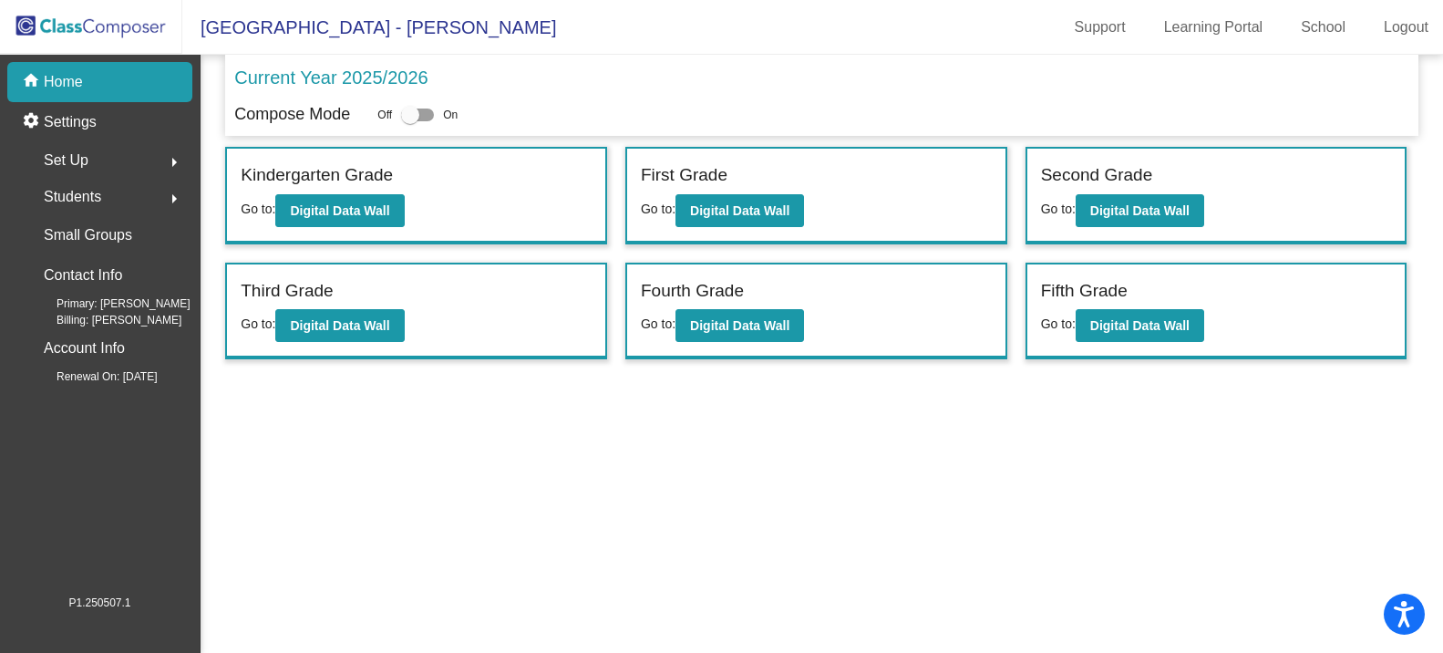
click at [89, 205] on span "Students" at bounding box center [72, 197] width 57 height 26
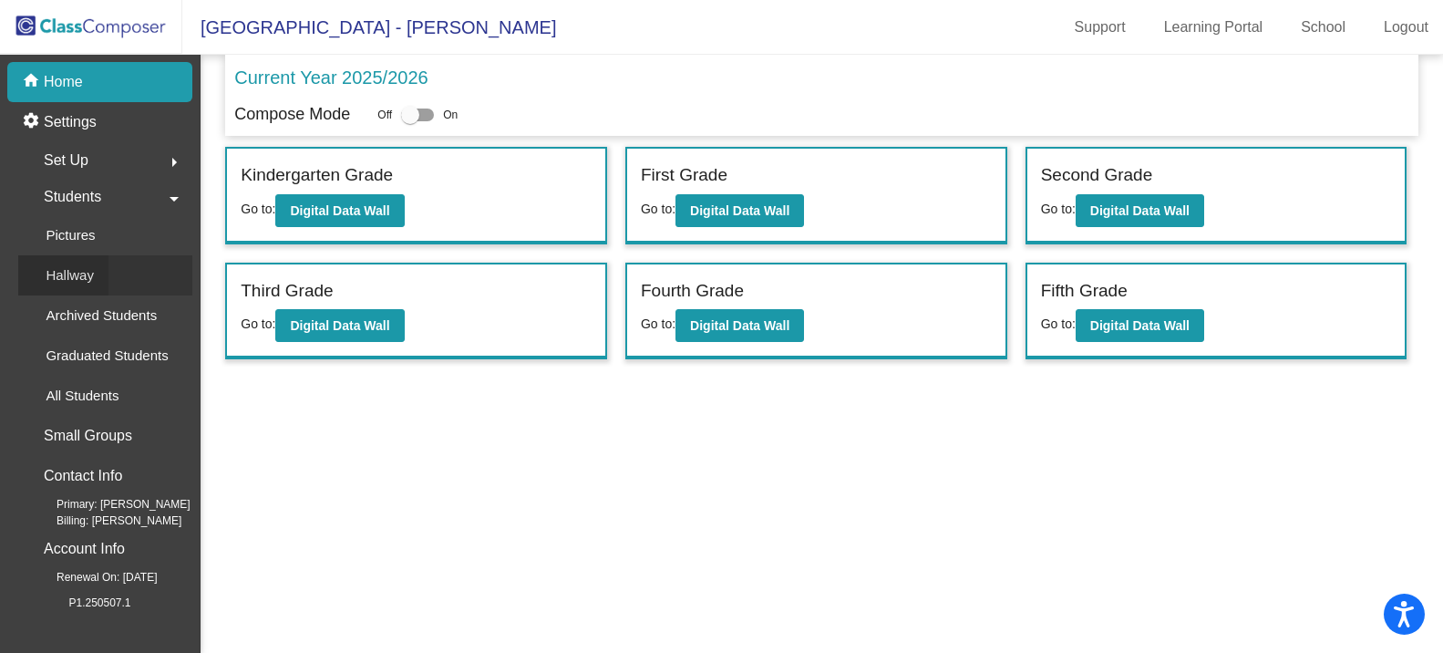
click at [81, 273] on p "Hallway" at bounding box center [70, 275] width 48 height 22
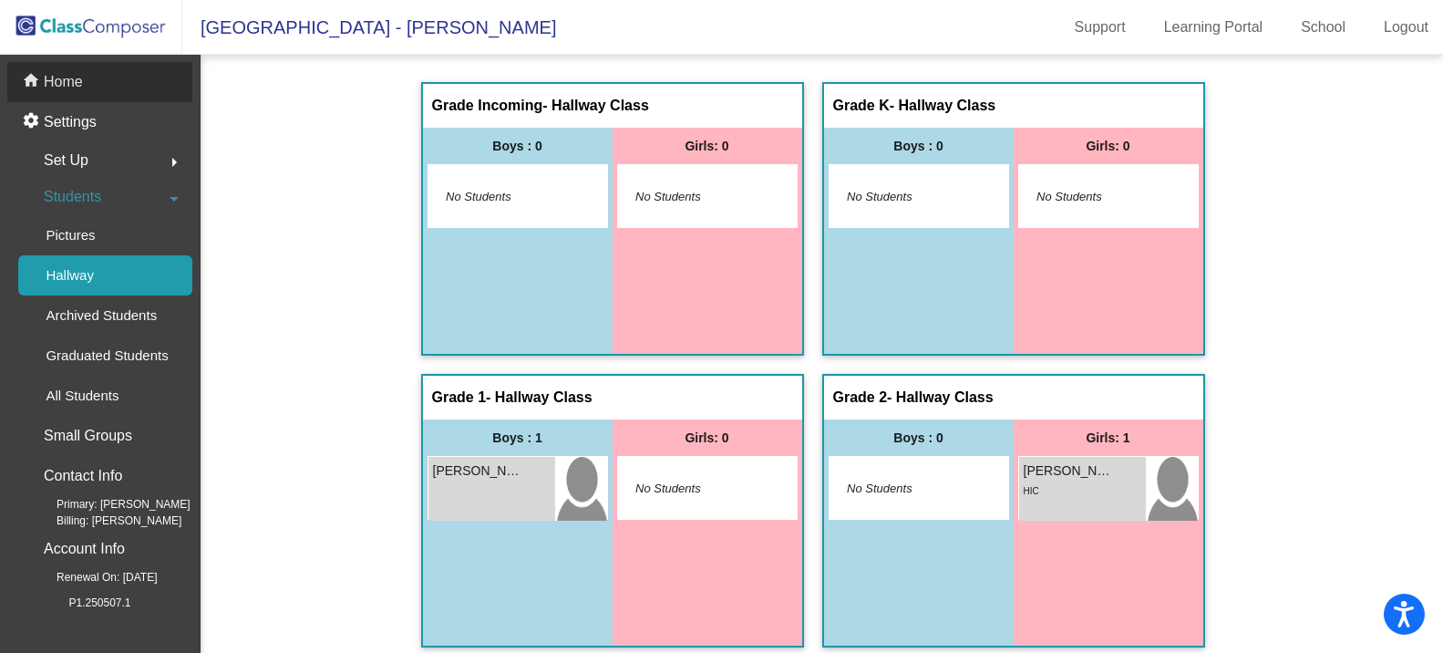
click at [77, 83] on p "Home" at bounding box center [63, 82] width 39 height 22
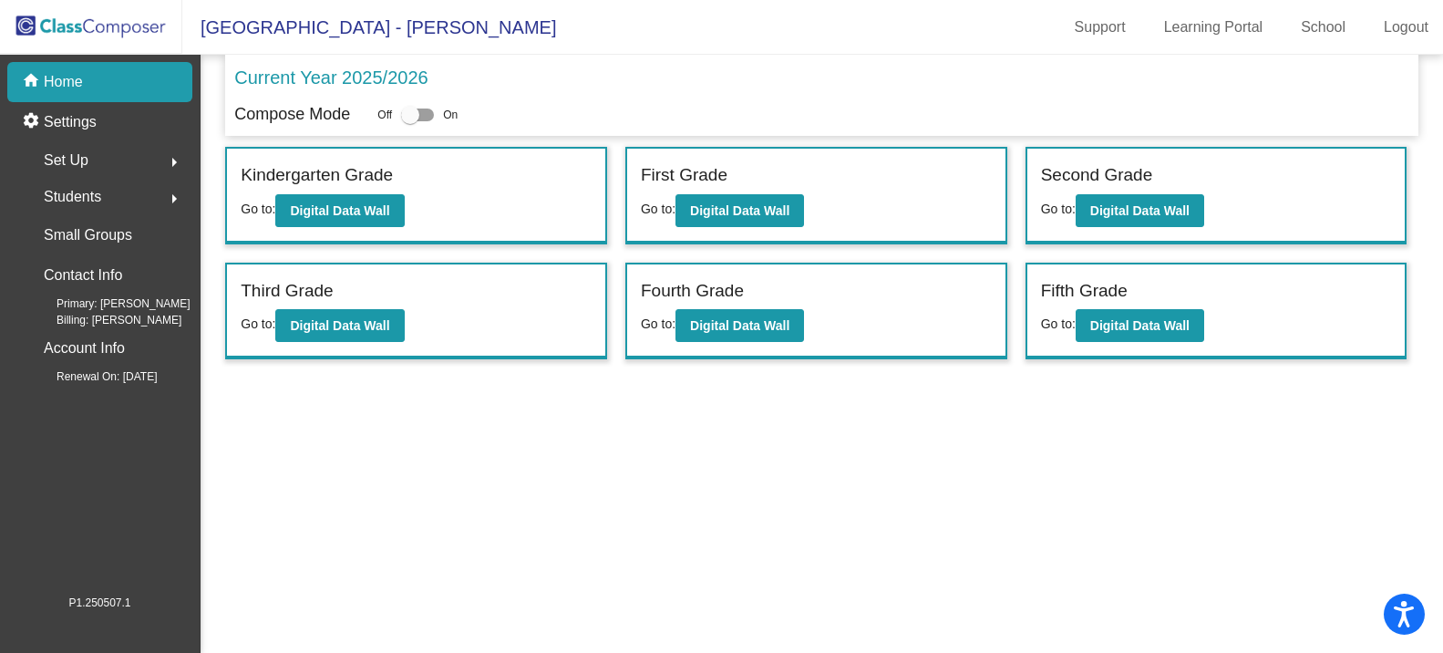
click at [311, 186] on label "Kindergarten Grade" at bounding box center [317, 175] width 152 height 26
click at [317, 200] on button "Digital Data Wall" at bounding box center [339, 210] width 129 height 33
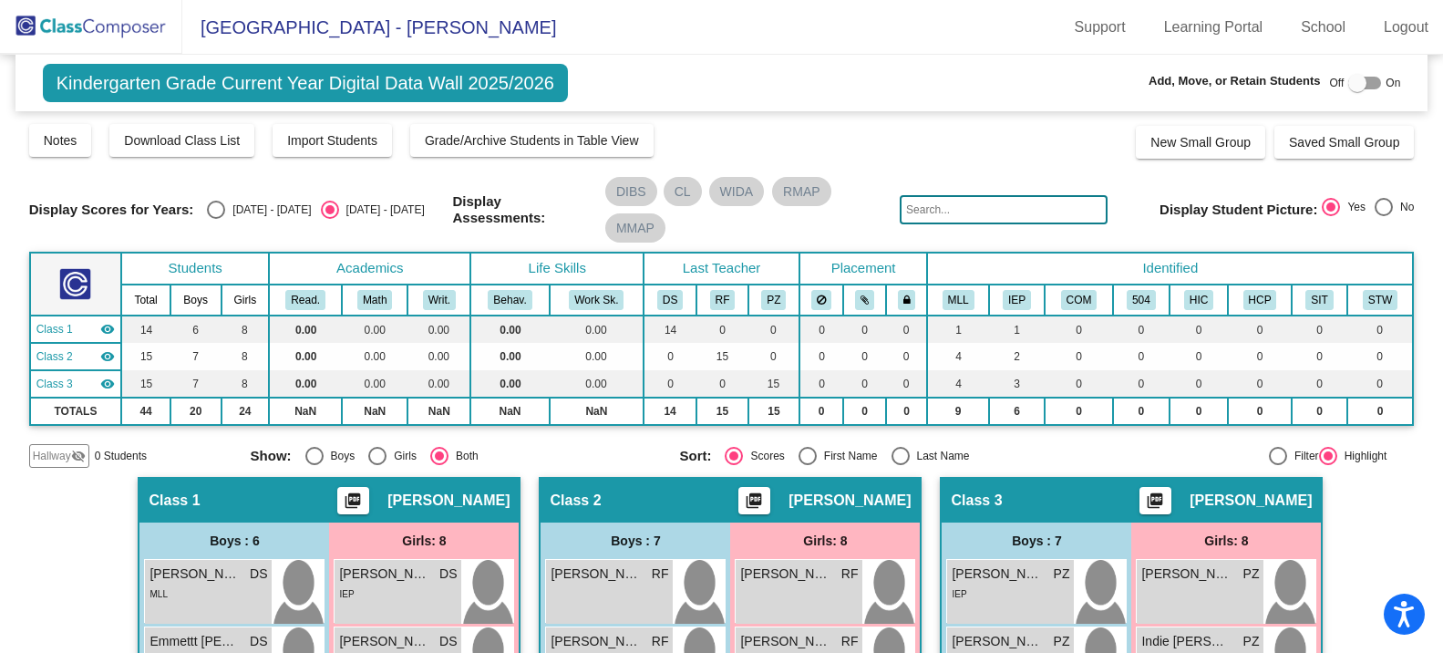
click at [79, 452] on mat-icon "visibility_off" at bounding box center [78, 456] width 15 height 15
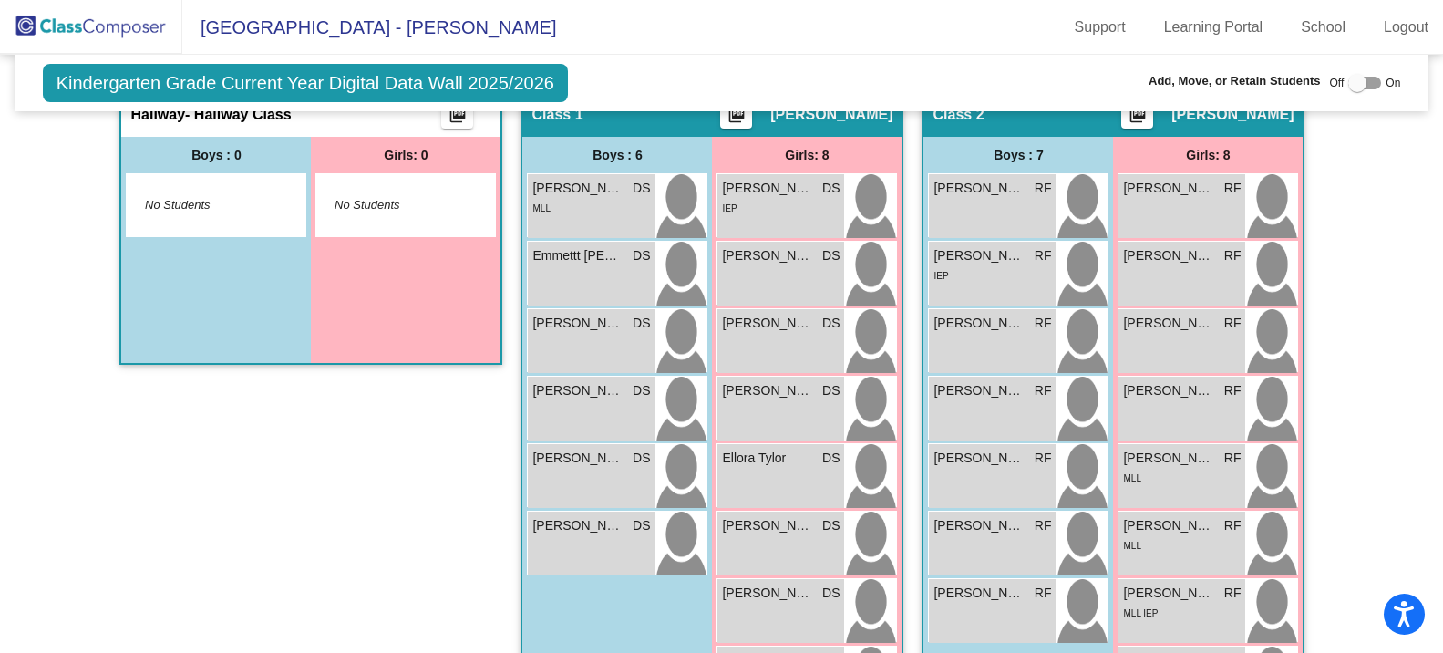
scroll to position [274, 0]
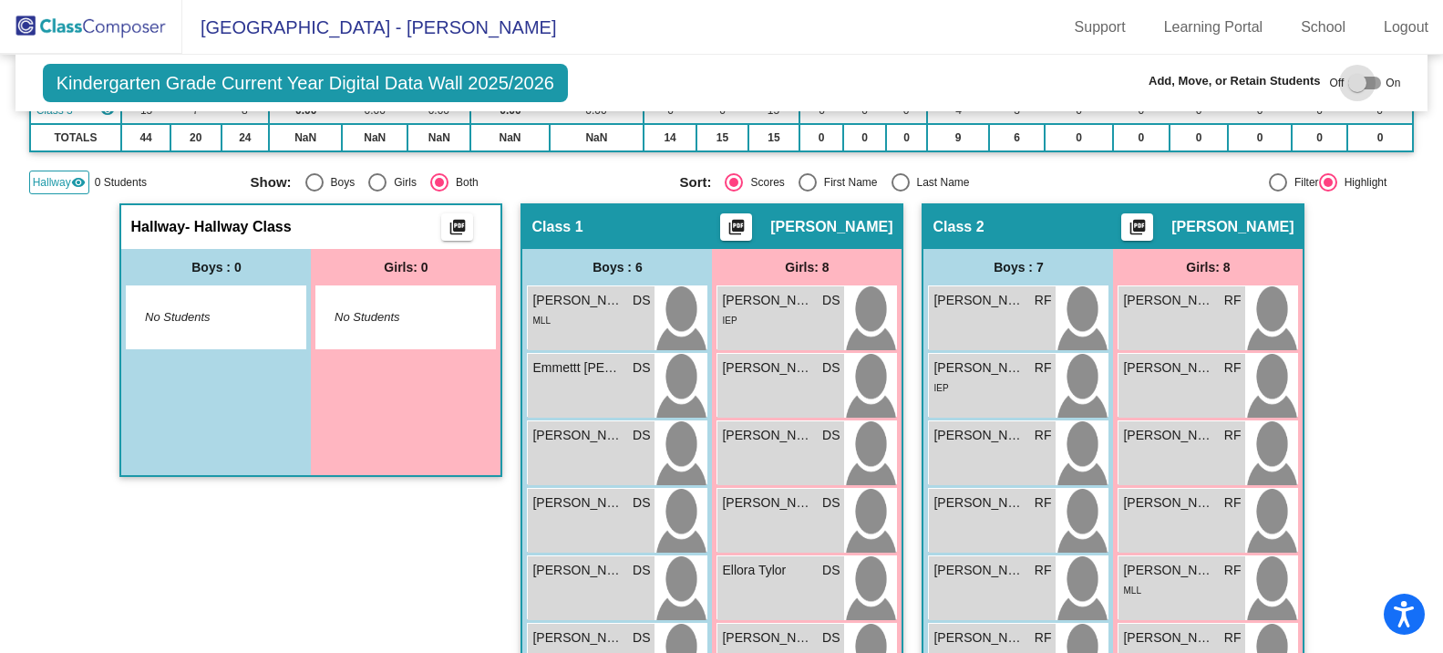
click at [1349, 86] on div at bounding box center [1358, 83] width 18 height 18
checkbox input "true"
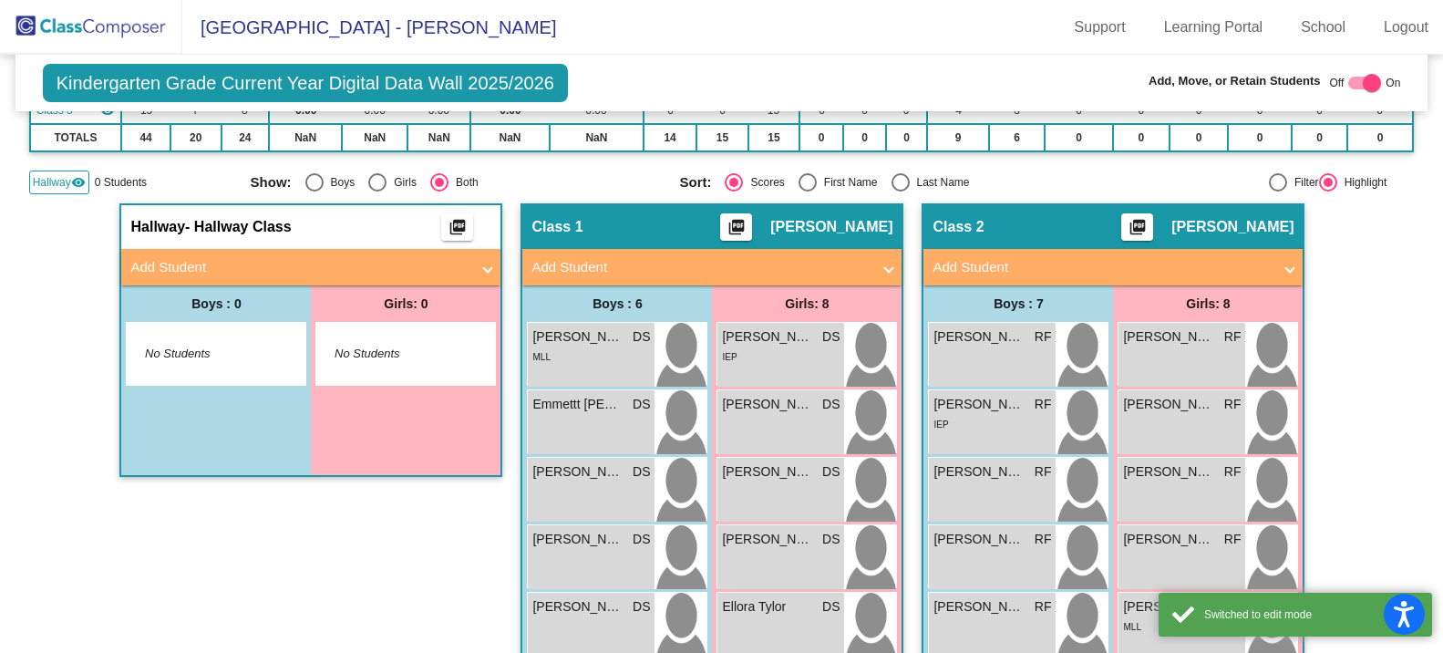
click at [232, 270] on mat-panel-title "Add Student" at bounding box center [299, 267] width 339 height 21
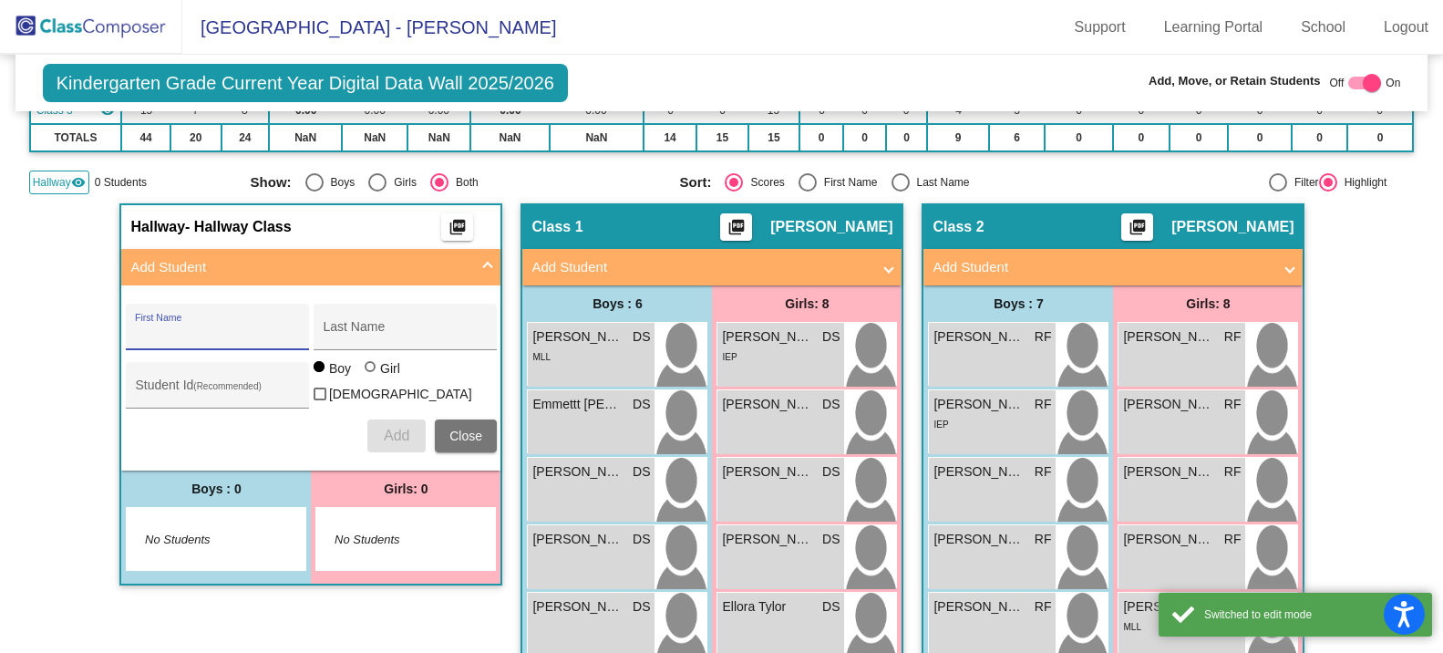
click at [197, 333] on input "First Name" at bounding box center [217, 333] width 164 height 15
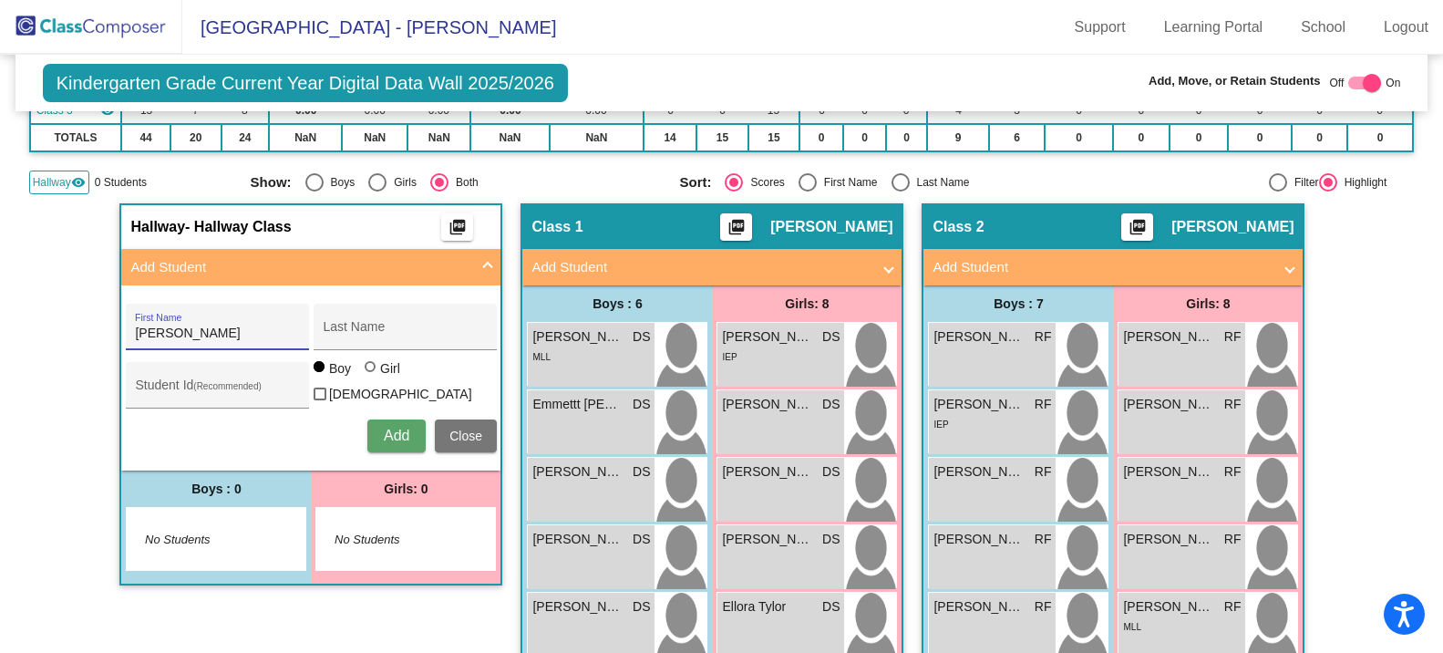
type input "[PERSON_NAME]"
click at [366, 372] on div at bounding box center [370, 366] width 11 height 11
click at [371, 376] on input "Girl" at bounding box center [371, 376] width 1 height 1
radio input "true"
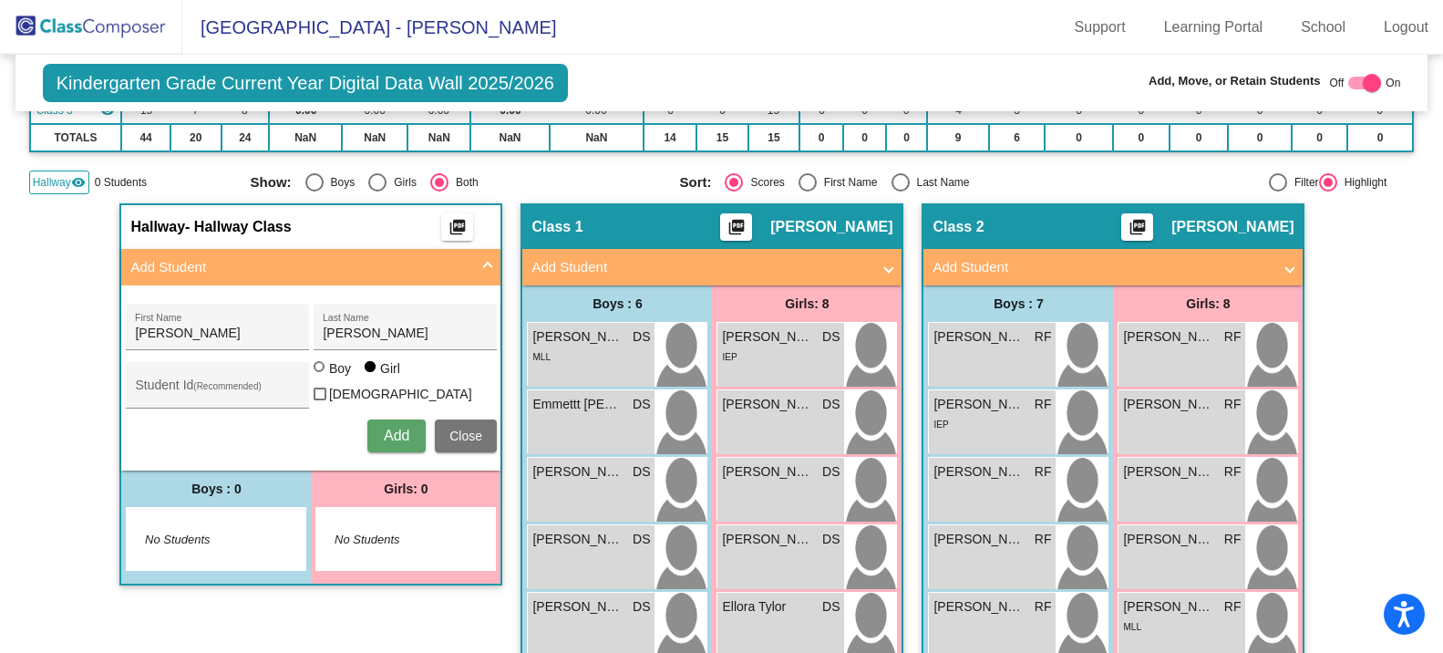
click at [391, 433] on span "Add" at bounding box center [397, 436] width 26 height 16
